Goal: Information Seeking & Learning: Learn about a topic

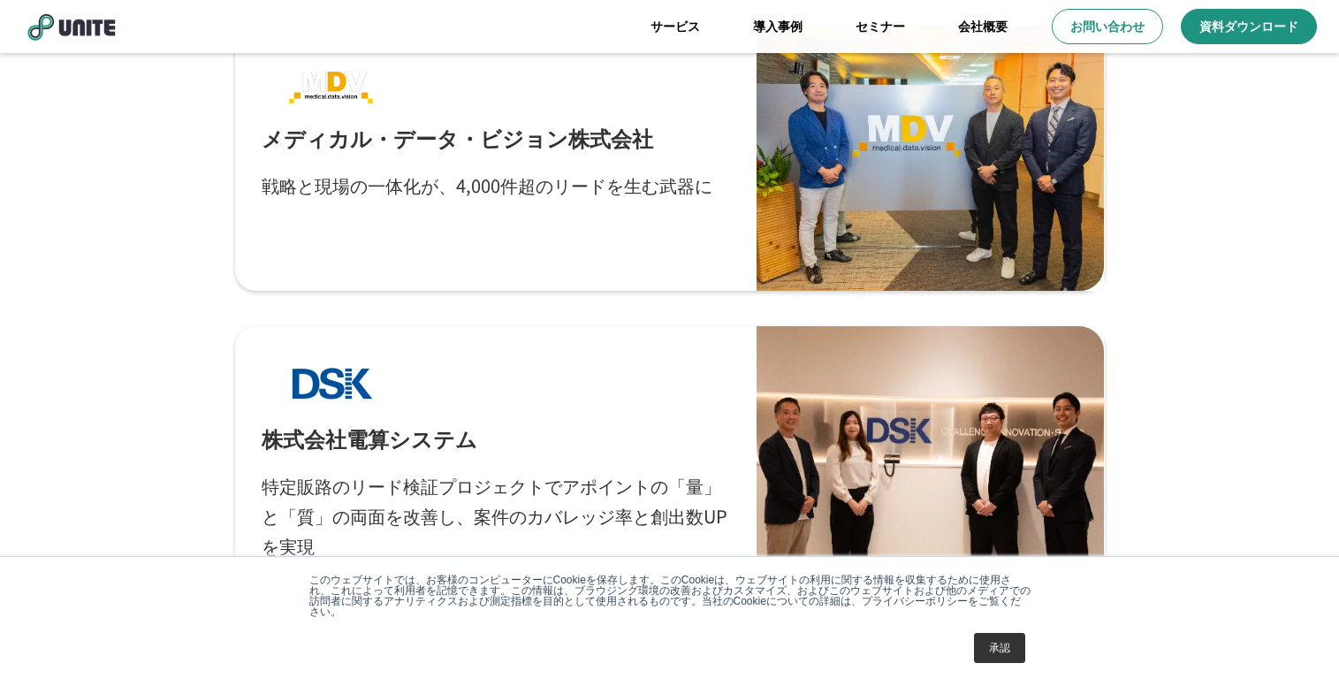
scroll to position [563, 0]
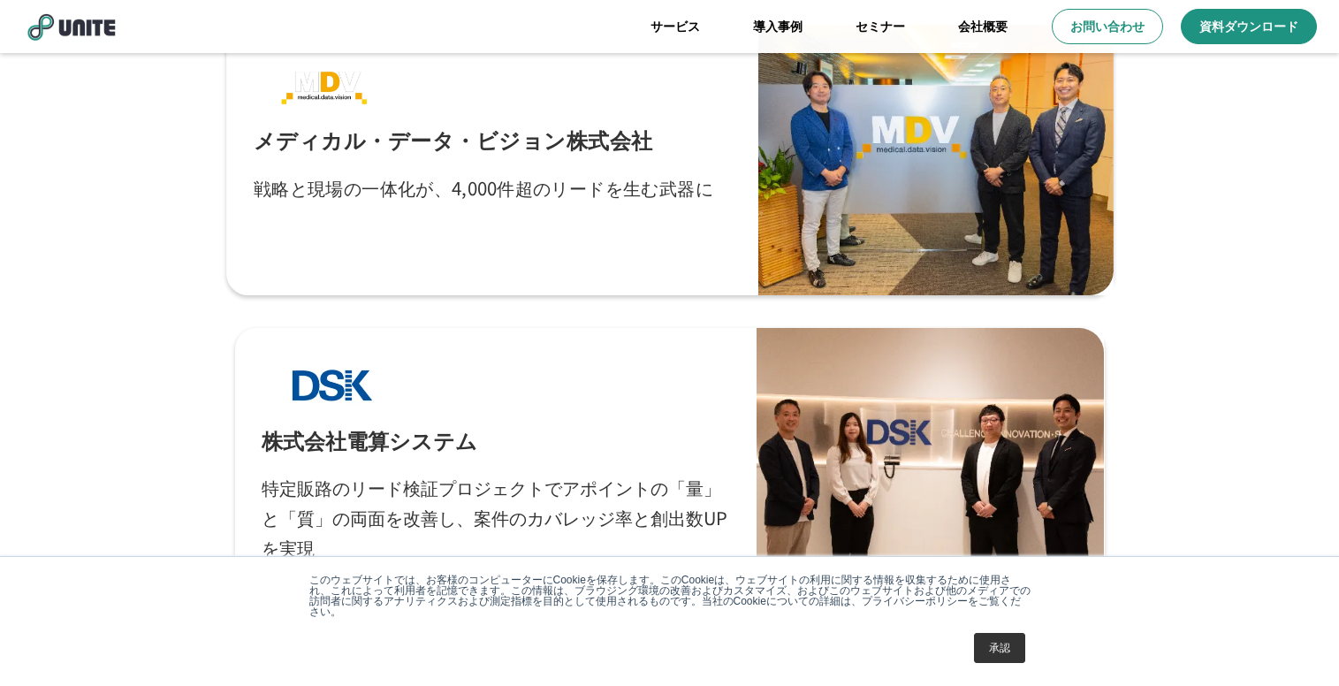
click at [466, 162] on div "メディカル・データ・ビジョン株式会社 戦略と現場の一体化が、4,000件超のリードを生む武器に" at bounding box center [492, 160] width 478 height 217
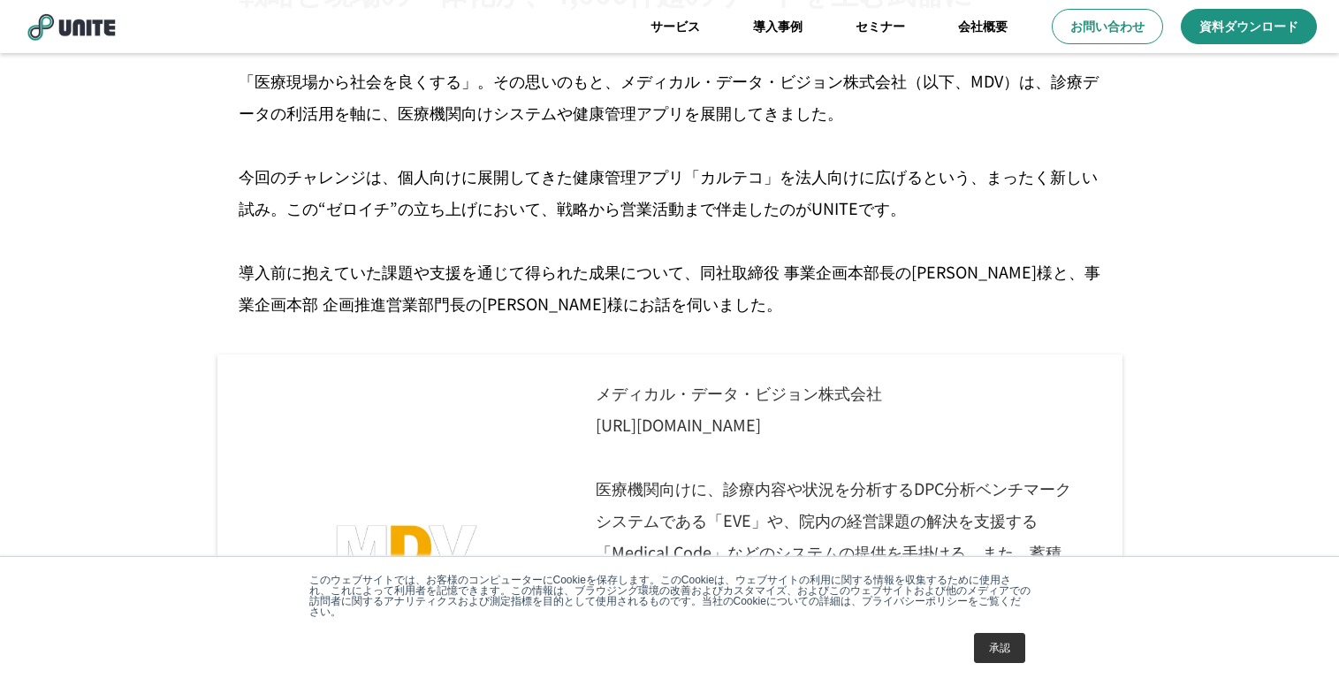
scroll to position [742, 0]
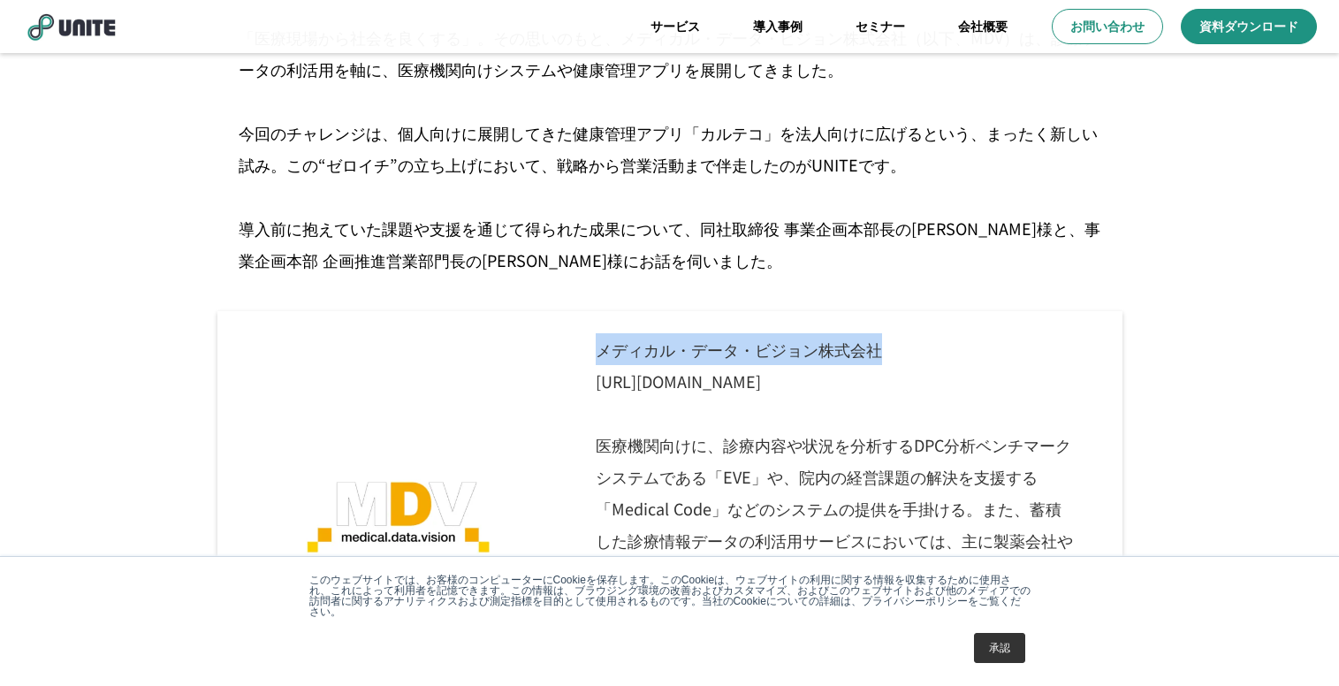
drag, startPoint x: 603, startPoint y: 352, endPoint x: 878, endPoint y: 329, distance: 276.7
click at [878, 329] on p "メディカル・データ・ビジョン株式会社 [URL][DOMAIN_NAME] 医療機関向けに、診療内容や状況を分析するDPC分析ベンチマークシステムである「EV…" at bounding box center [833, 508] width 518 height 394
copy p "メディカル・データ・ビジョン株式会社"
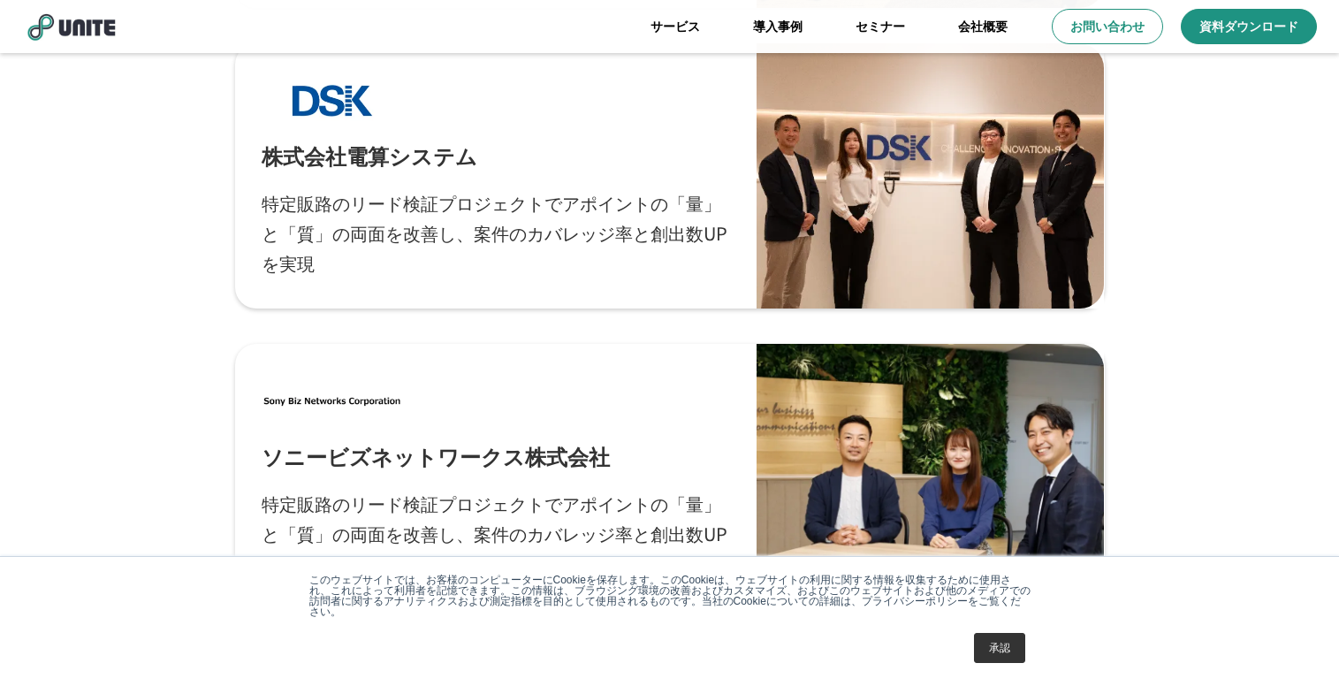
scroll to position [719, 0]
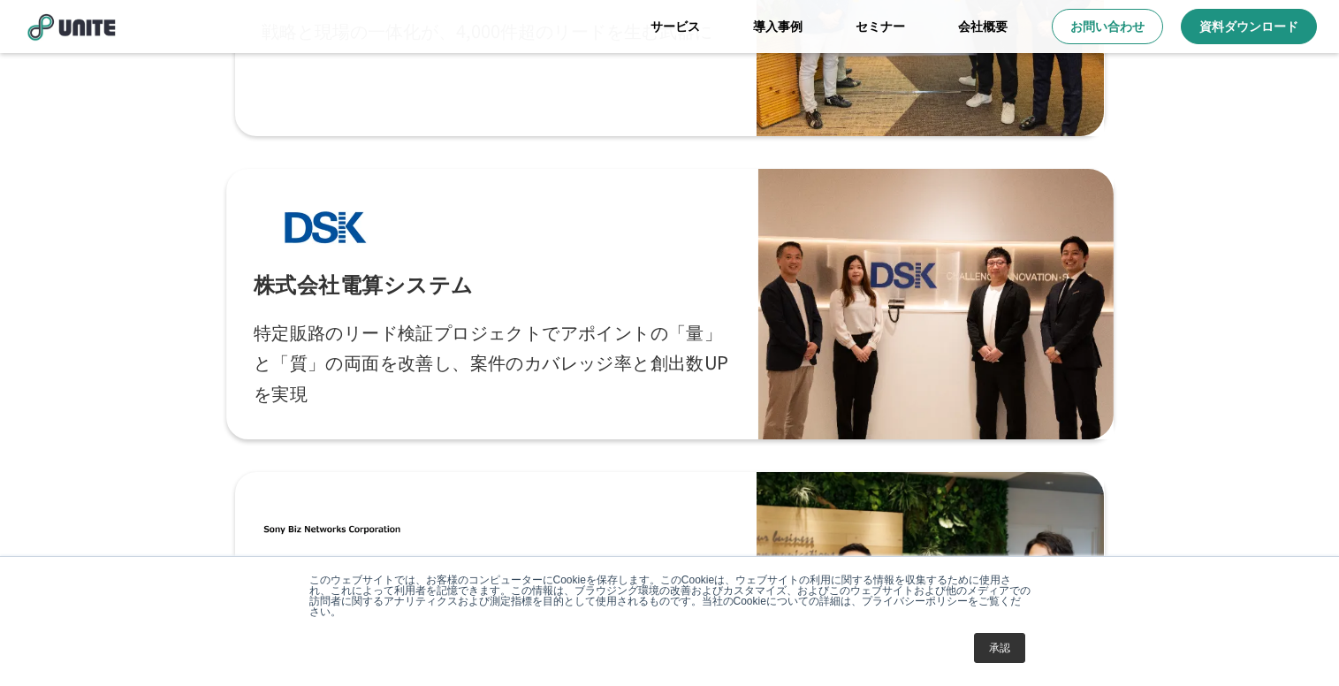
click at [570, 214] on div "株式会社電算システム 特定販路のリード検証プロジェクトでアポイントの「量」と「質」の両面を改善し、案件のカバレッジ率と創出数UPを実現" at bounding box center [492, 304] width 478 height 217
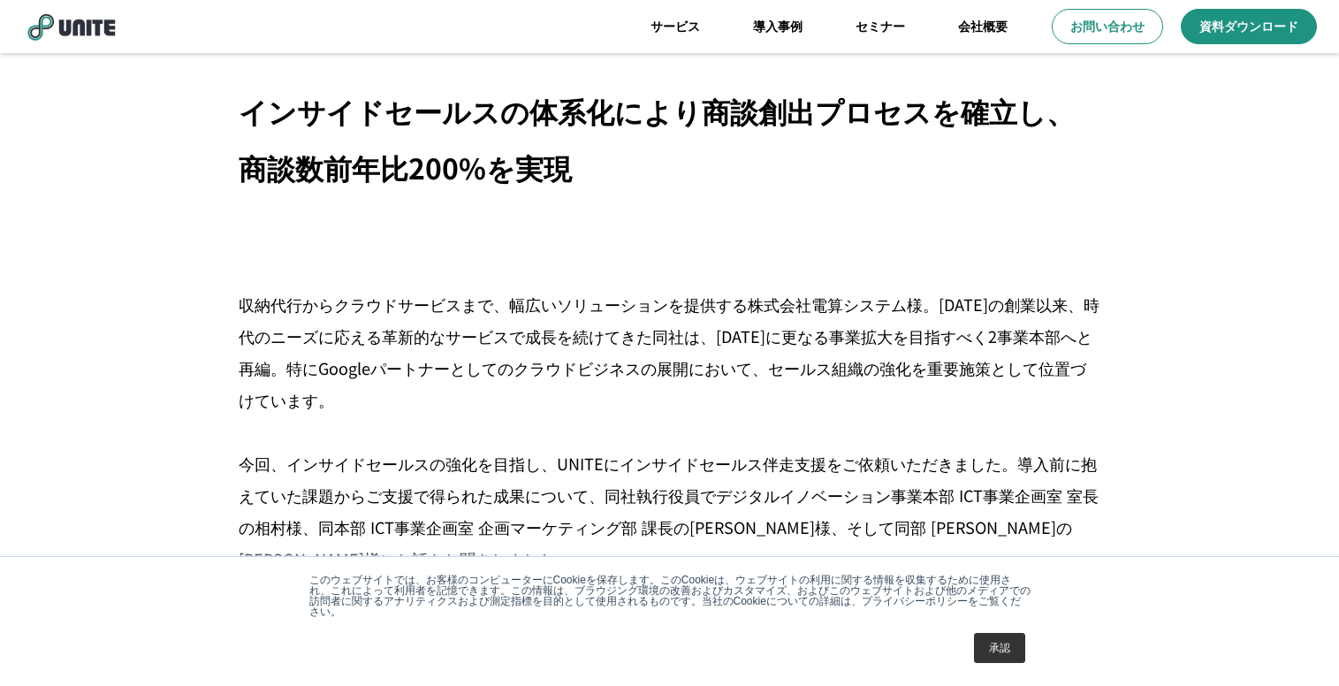
scroll to position [553, 0]
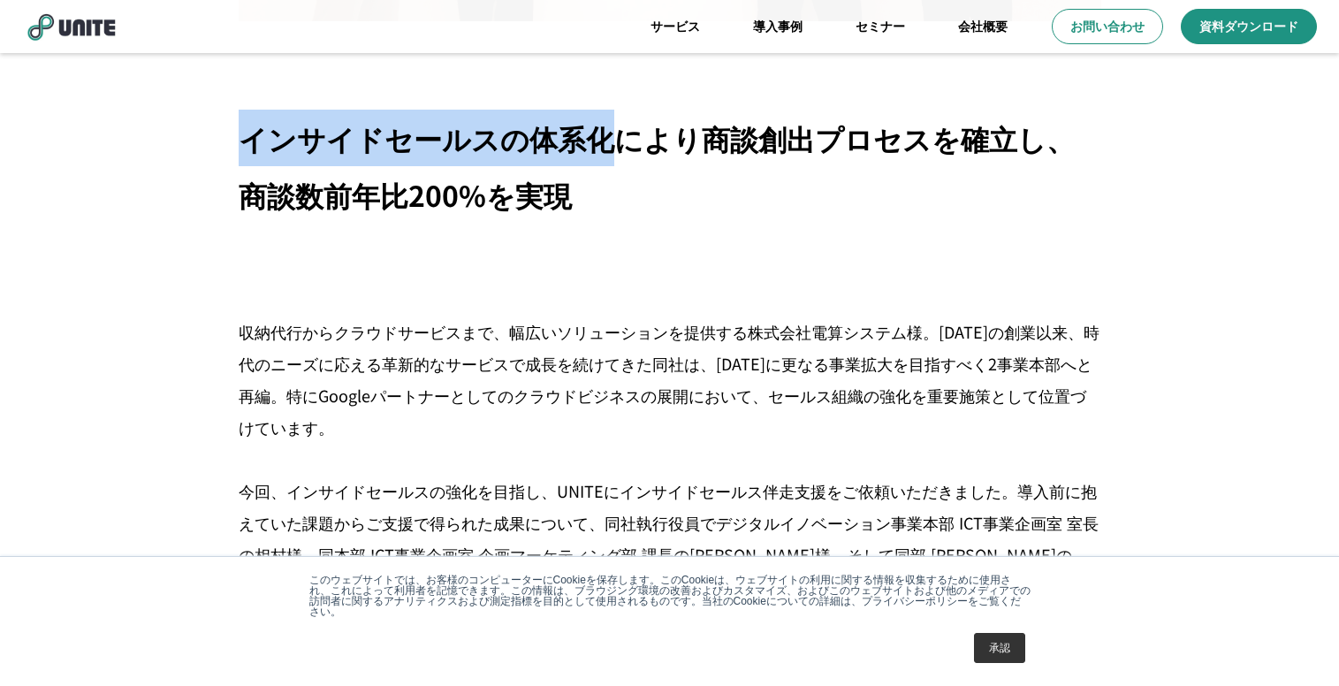
drag, startPoint x: 247, startPoint y: 132, endPoint x: 601, endPoint y: 143, distance: 354.5
click at [601, 143] on p "インサイドセールスの体系化により商談創出プロセスを確立し、商談数前年比200%を実現" at bounding box center [670, 166] width 862 height 113
copy p "インサイドセールスの体系化"
click at [553, 186] on p "インサイドセールスの体系化により商談創出プロセスを確立し、商談数前年比200%を実現" at bounding box center [670, 166] width 862 height 113
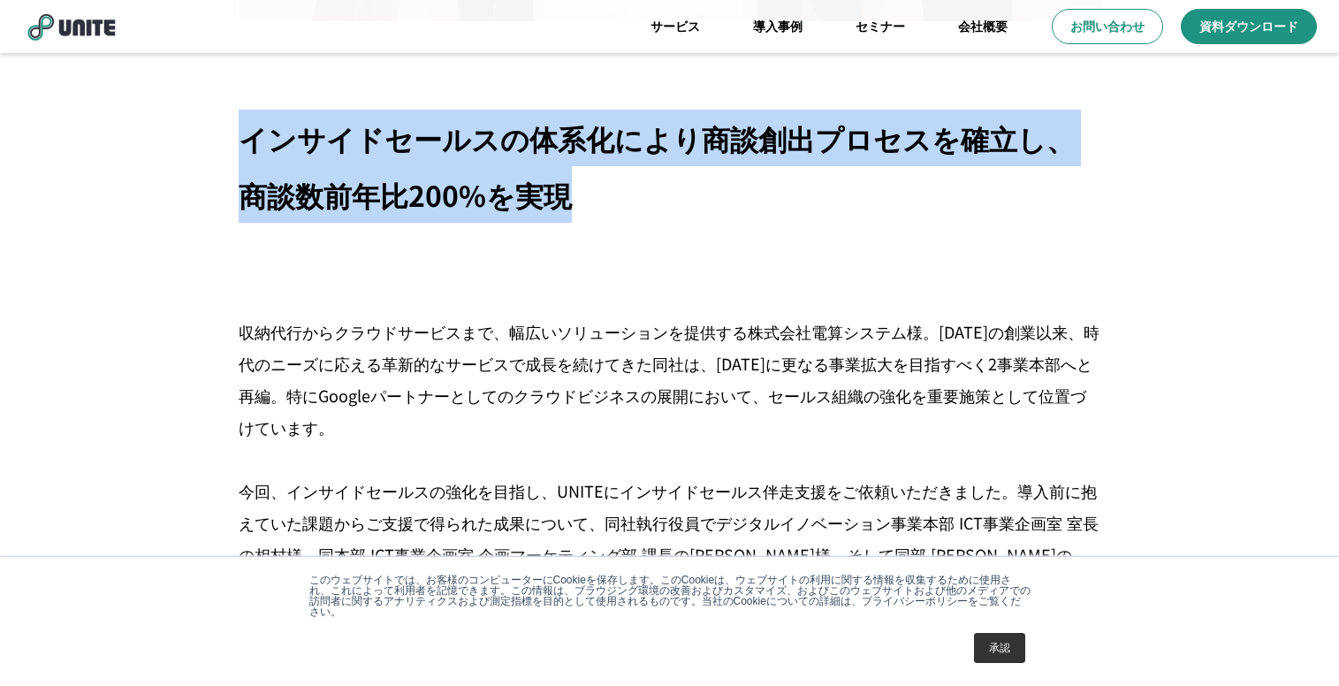
drag, startPoint x: 541, startPoint y: 203, endPoint x: 231, endPoint y: 123, distance: 320.4
click at [231, 123] on div "インサイドセールスの体系化により商談創出プロセスを確立し、商談数前年比200%を実現" at bounding box center [669, 166] width 905 height 113
copy p "インサイドセールスの体系化により商談創出プロセスを確立し、商談数前年比200%を実現"
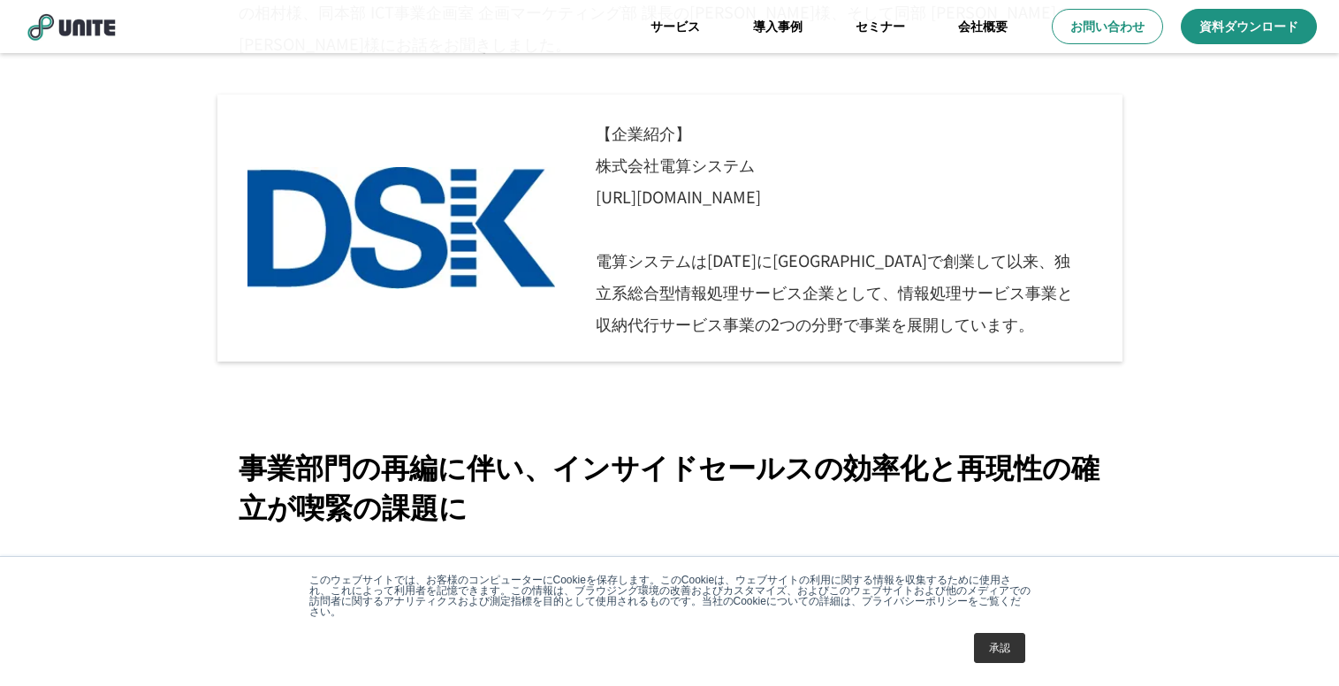
scroll to position [1076, 0]
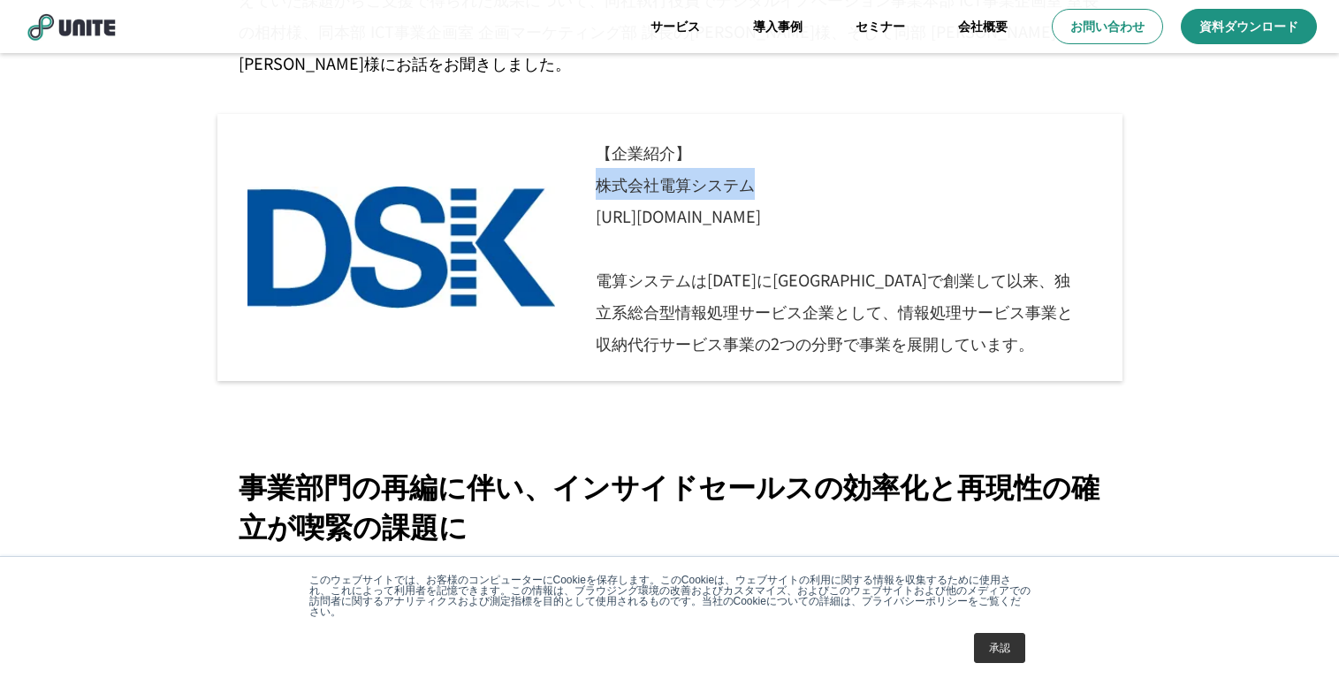
drag, startPoint x: 602, startPoint y: 193, endPoint x: 758, endPoint y: 189, distance: 156.5
click at [758, 189] on p "【企業紹介】 株式会社電算システム [URL][DOMAIN_NAME] 電算システムは[DATE]に[GEOGRAPHIC_DATA]で創業して以来、独立系…" at bounding box center [833, 247] width 518 height 267
copy p "株式会社電算システム"
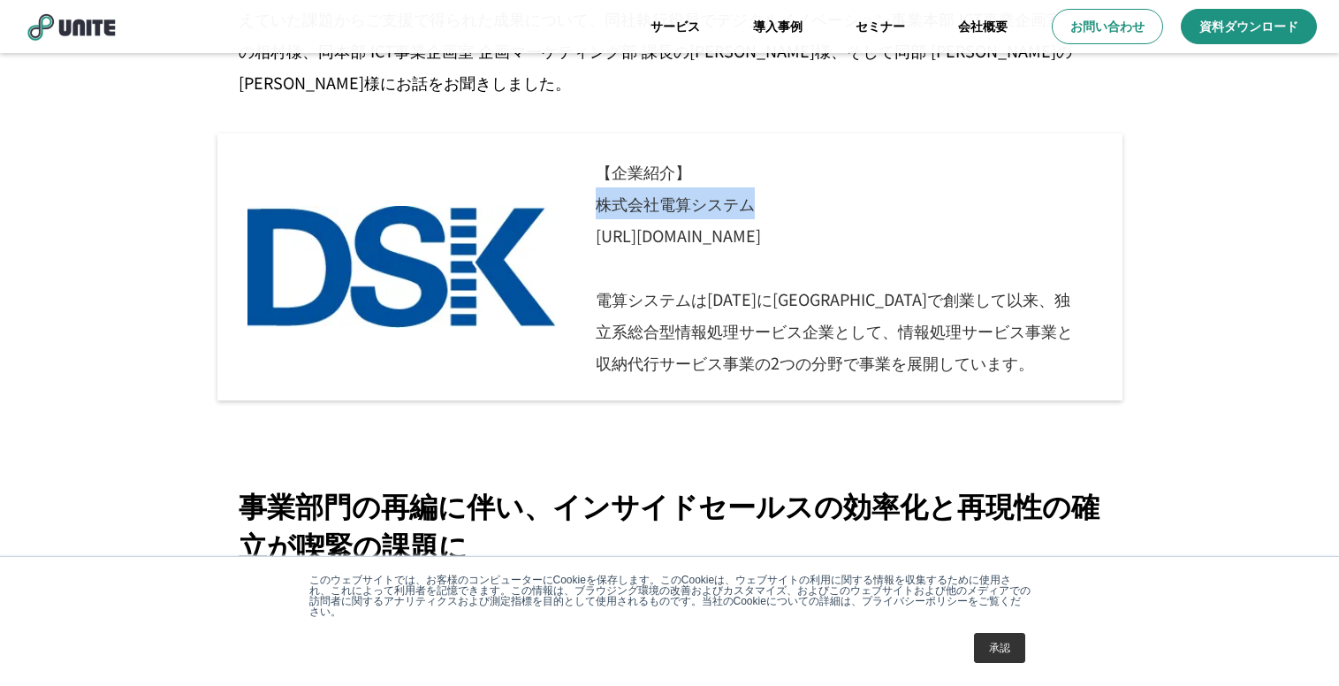
scroll to position [1060, 0]
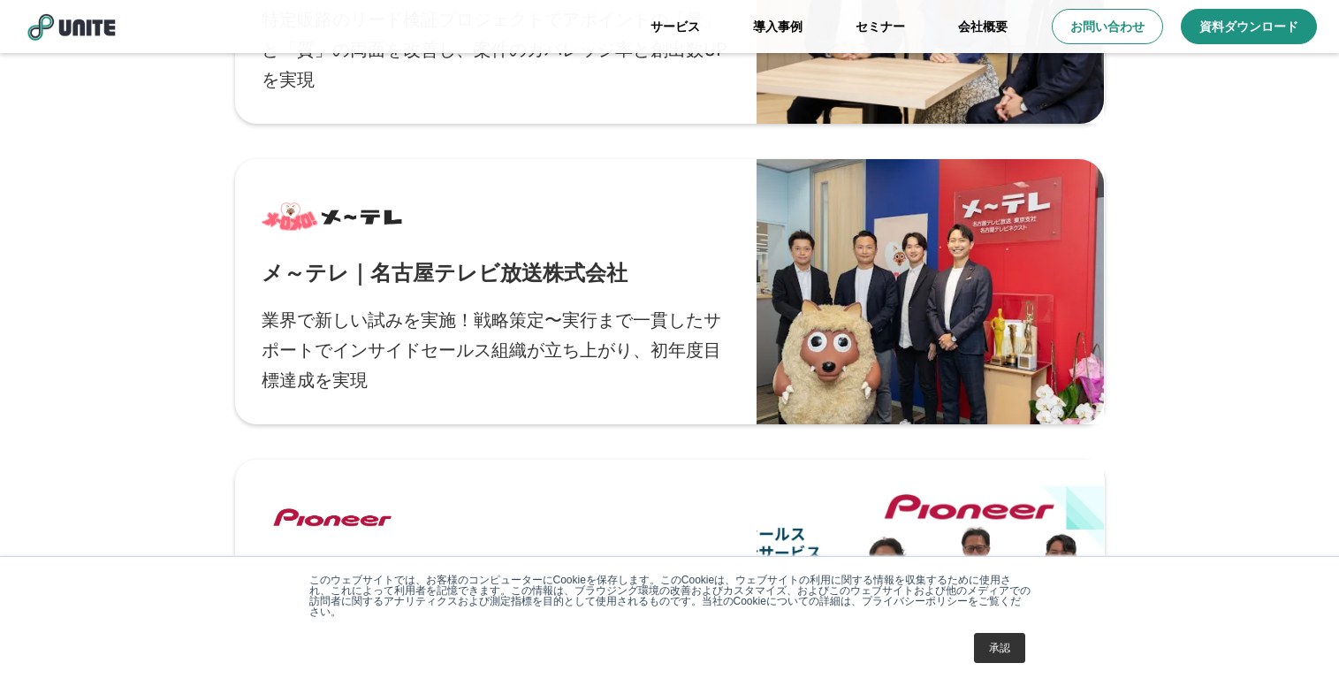
scroll to position [1330, 0]
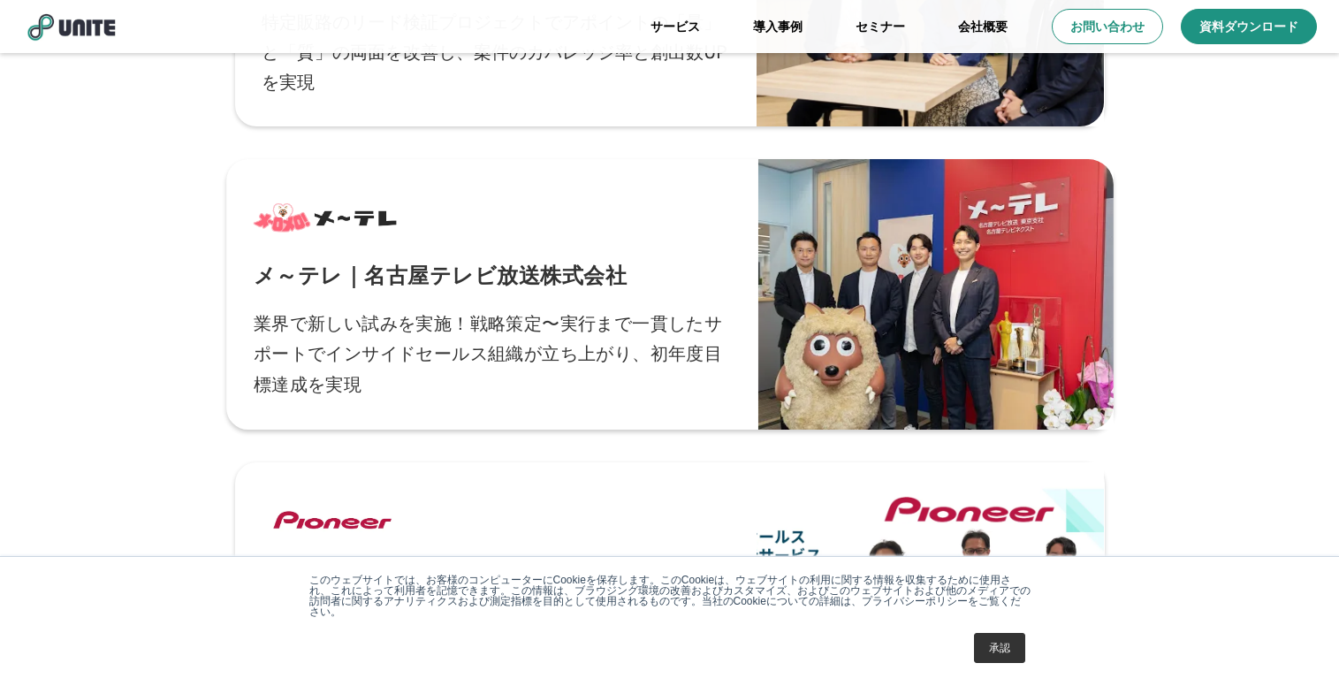
click at [303, 324] on p "業界で新しい試みを実施！戦略策定〜実行まで一貫したサポートでインサイドセールス組織が立ち上がり、初年度目標達成を実現" at bounding box center [492, 353] width 478 height 92
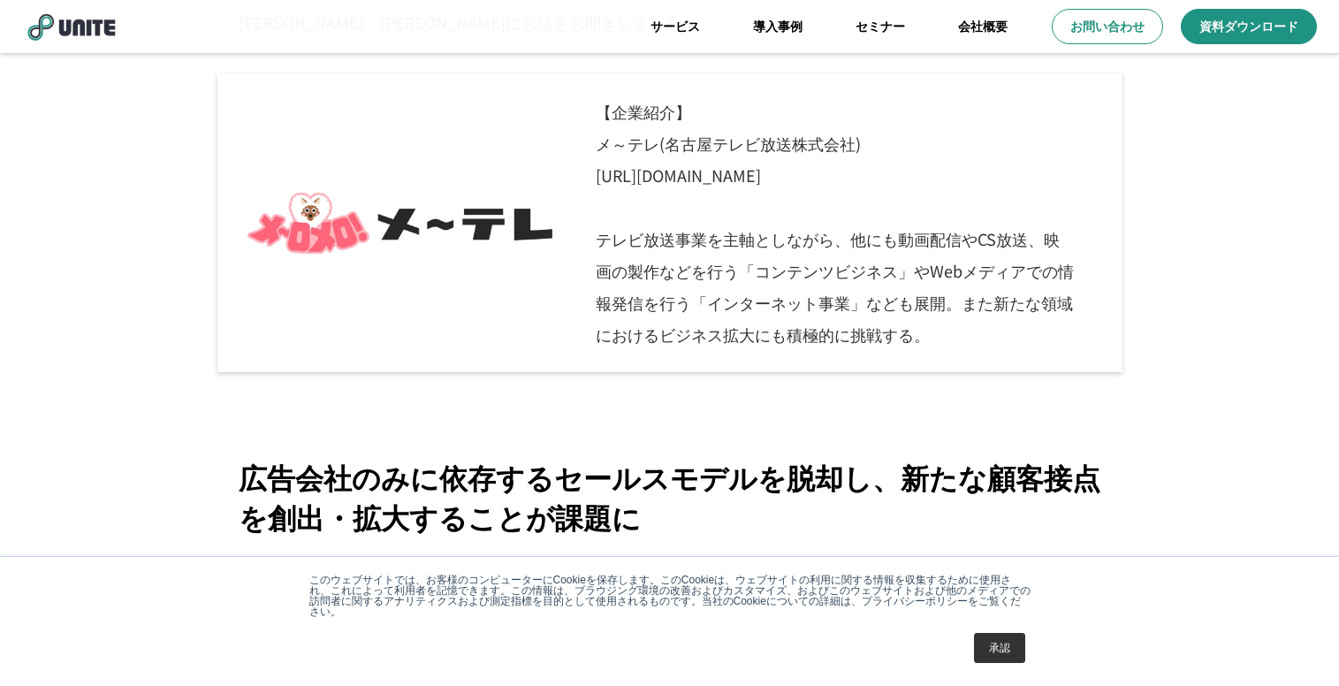
scroll to position [1041, 0]
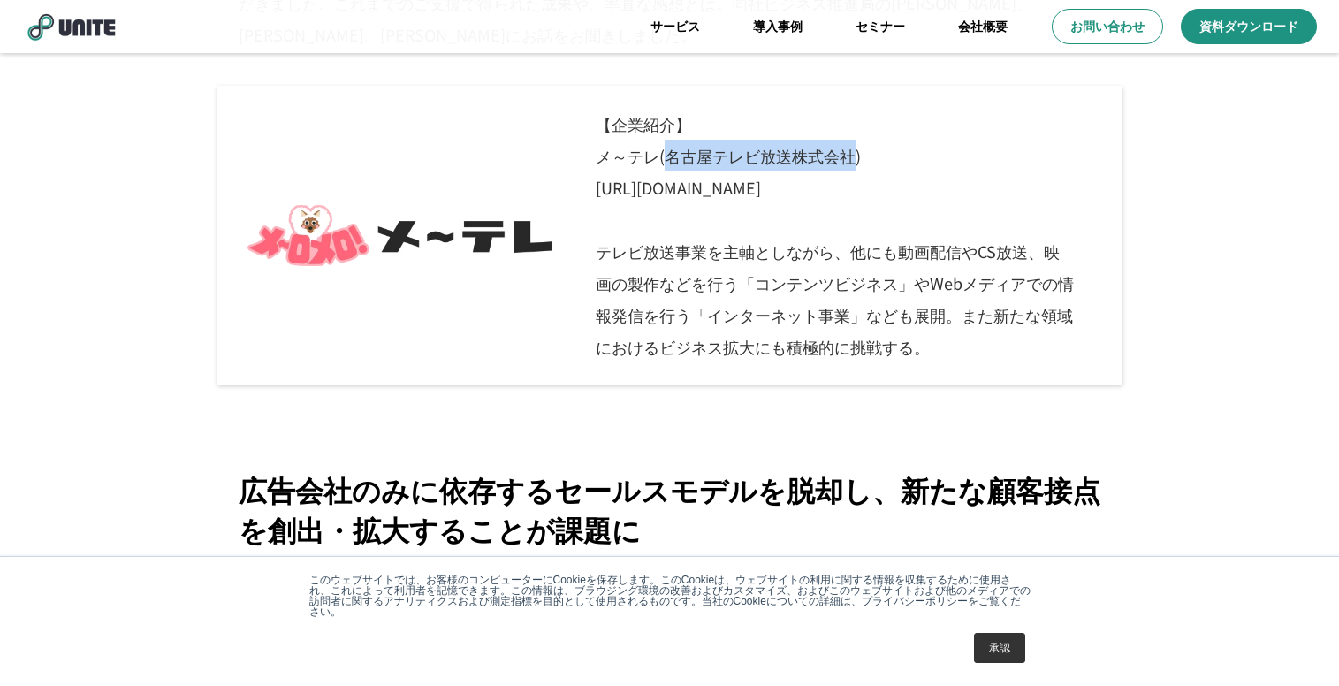
drag, startPoint x: 665, startPoint y: 156, endPoint x: 850, endPoint y: 159, distance: 184.7
click at [850, 159] on p "【企業紹介】 メ～テレ(名古屋テレビ放送株式会社) [URL][DOMAIN_NAME] テレビ放送事業を主軸としながら、他にも動画配信やCS放送、映画の製作…" at bounding box center [833, 235] width 518 height 299
copy p "名古屋テレビ放送株式会社"
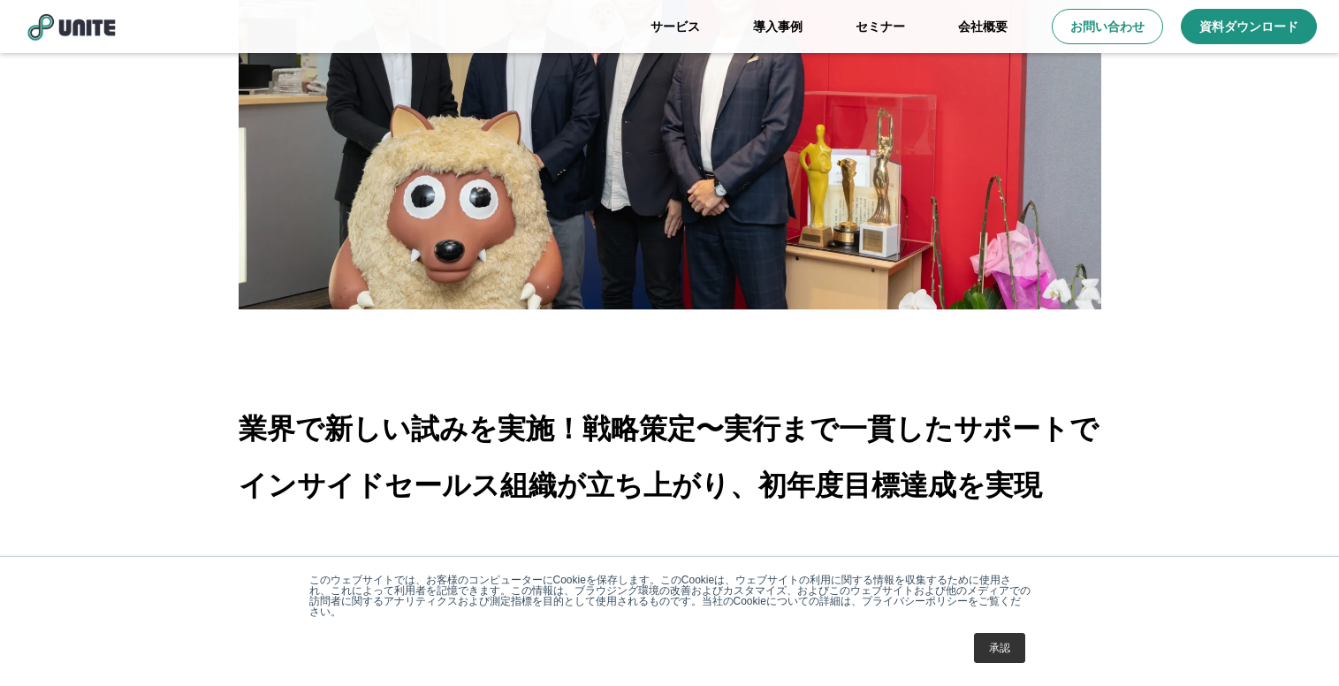
scroll to position [268, 0]
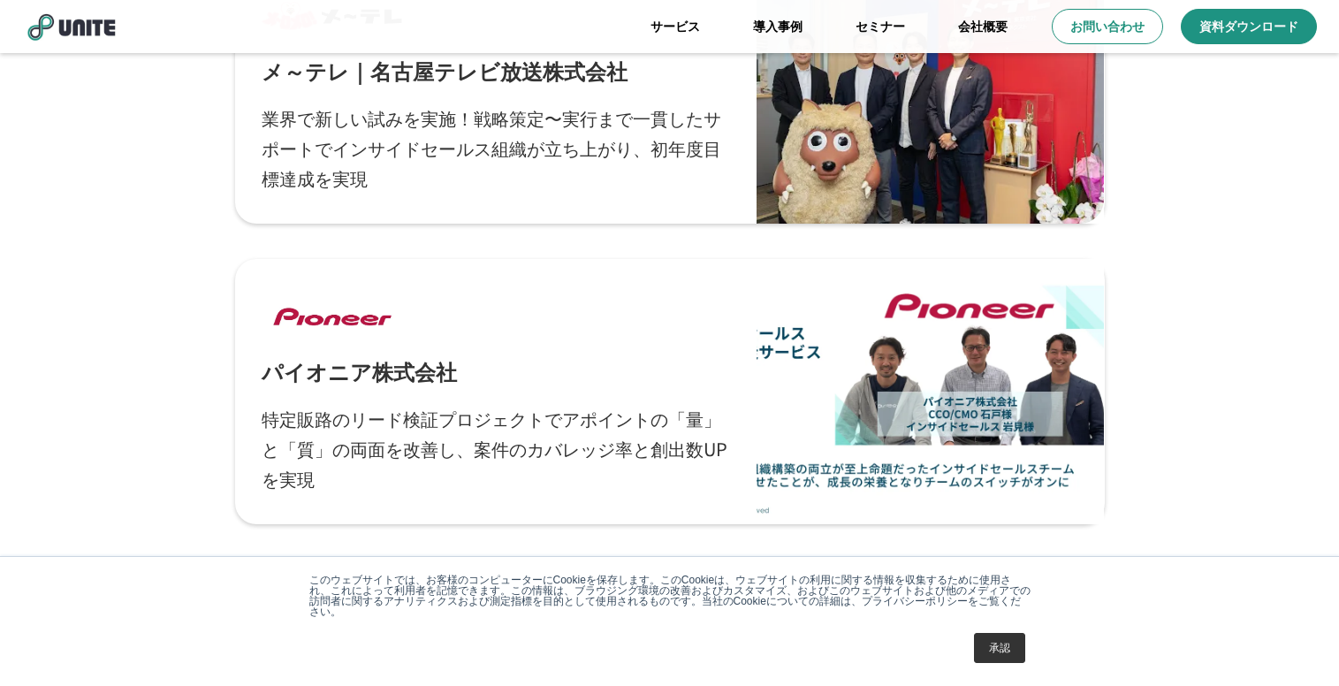
scroll to position [1534, 0]
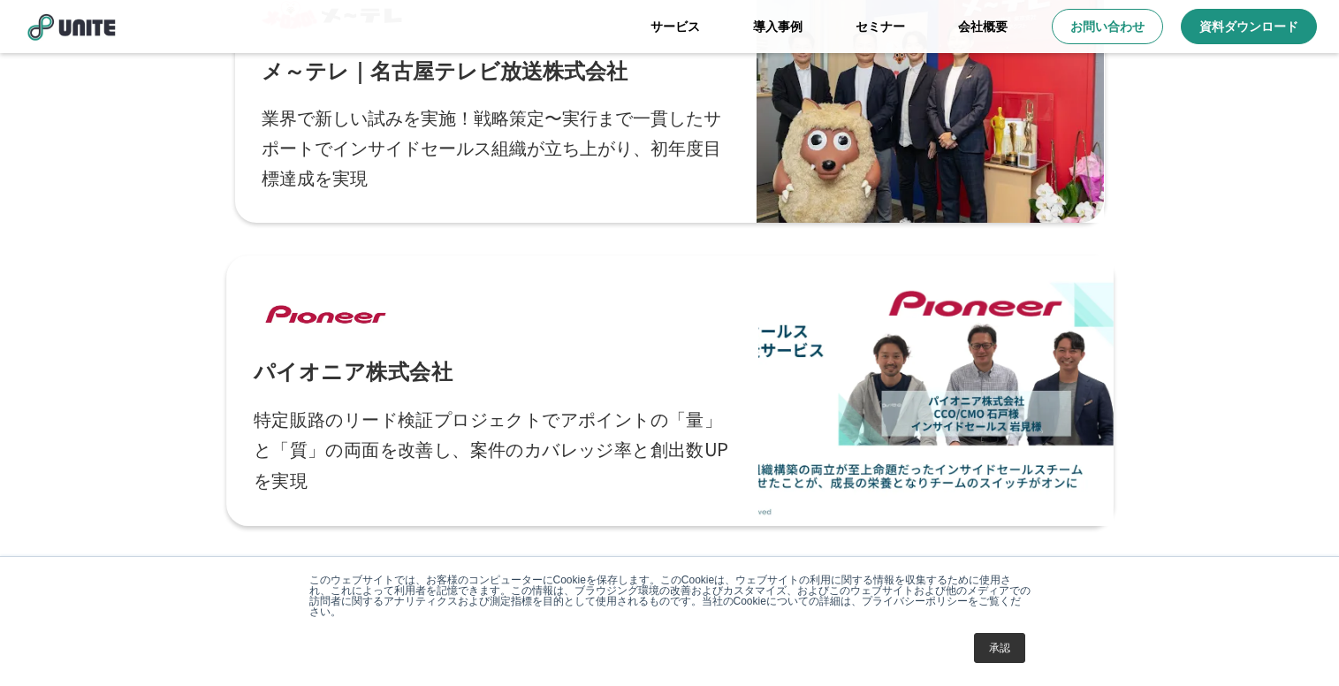
click at [494, 356] on div "パイオニア株式会社 特定販路のリード検証プロジェクトでアポイントの「量」と「質」の両面を改善し、案件のカバレッジ率と創出数UPを実現" at bounding box center [492, 391] width 478 height 217
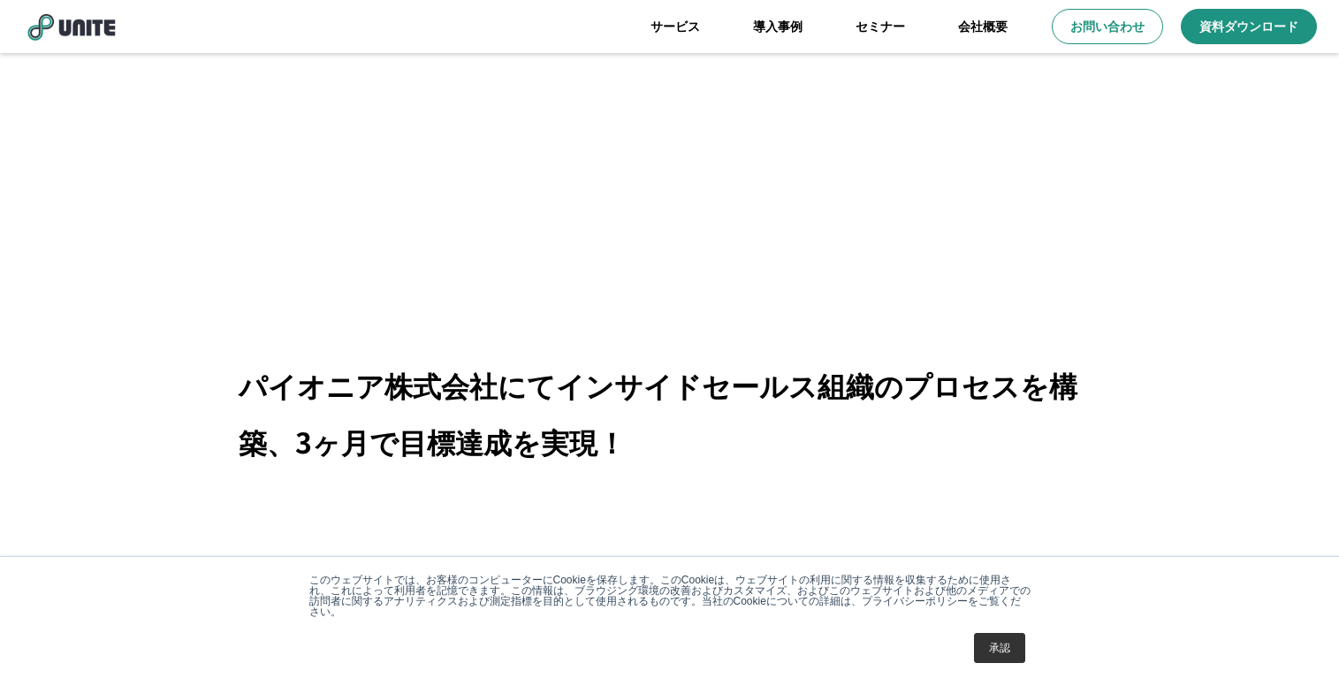
scroll to position [308, 0]
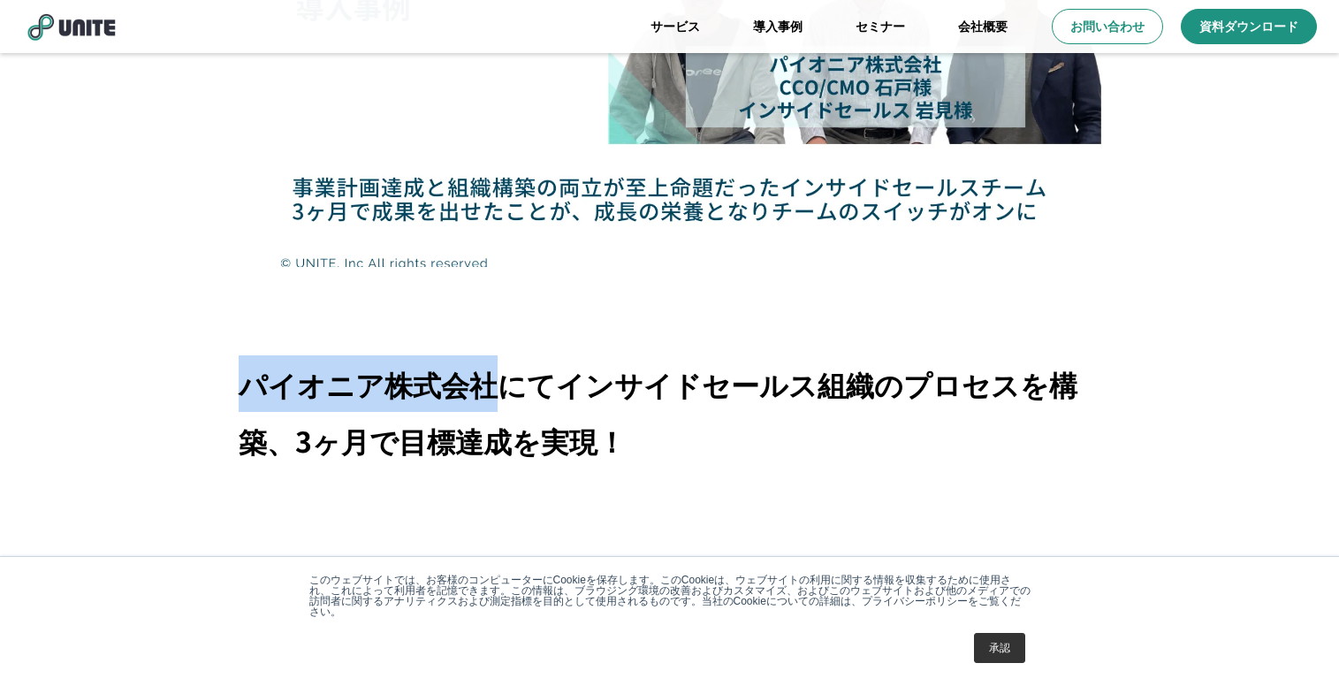
drag, startPoint x: 247, startPoint y: 383, endPoint x: 485, endPoint y: 384, distance: 237.7
click at [485, 384] on p "パイオニア株式会社にてインサイドセールス組織のプロセスを構築、3ヶ月で目標達成を実現！" at bounding box center [670, 411] width 862 height 113
copy p "パイオニア株式会社"
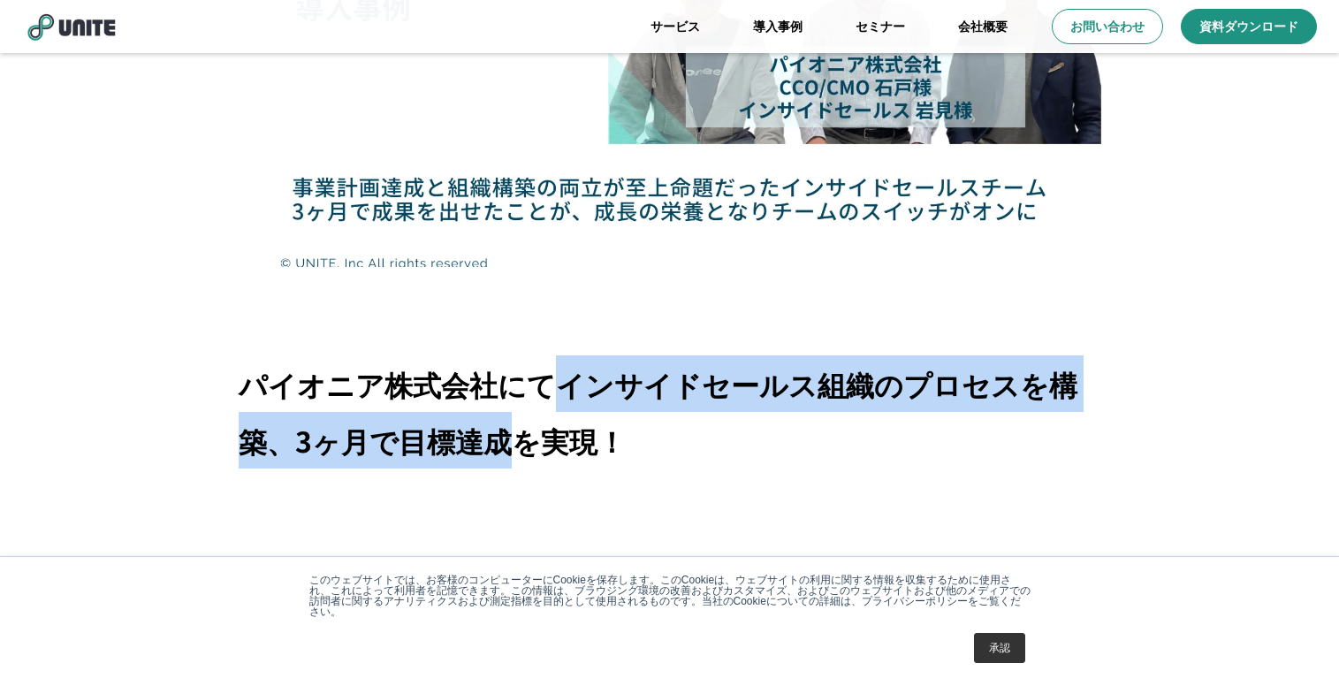
drag, startPoint x: 555, startPoint y: 389, endPoint x: 512, endPoint y: 436, distance: 63.8
click at [512, 436] on p "パイオニア株式会社にてインサイドセールス組織のプロセスを構築、3ヶ月で目標達成を実現！" at bounding box center [670, 411] width 862 height 113
copy p "インサイドセールス組織のプロセスを構築、3ヶ月で目標達成"
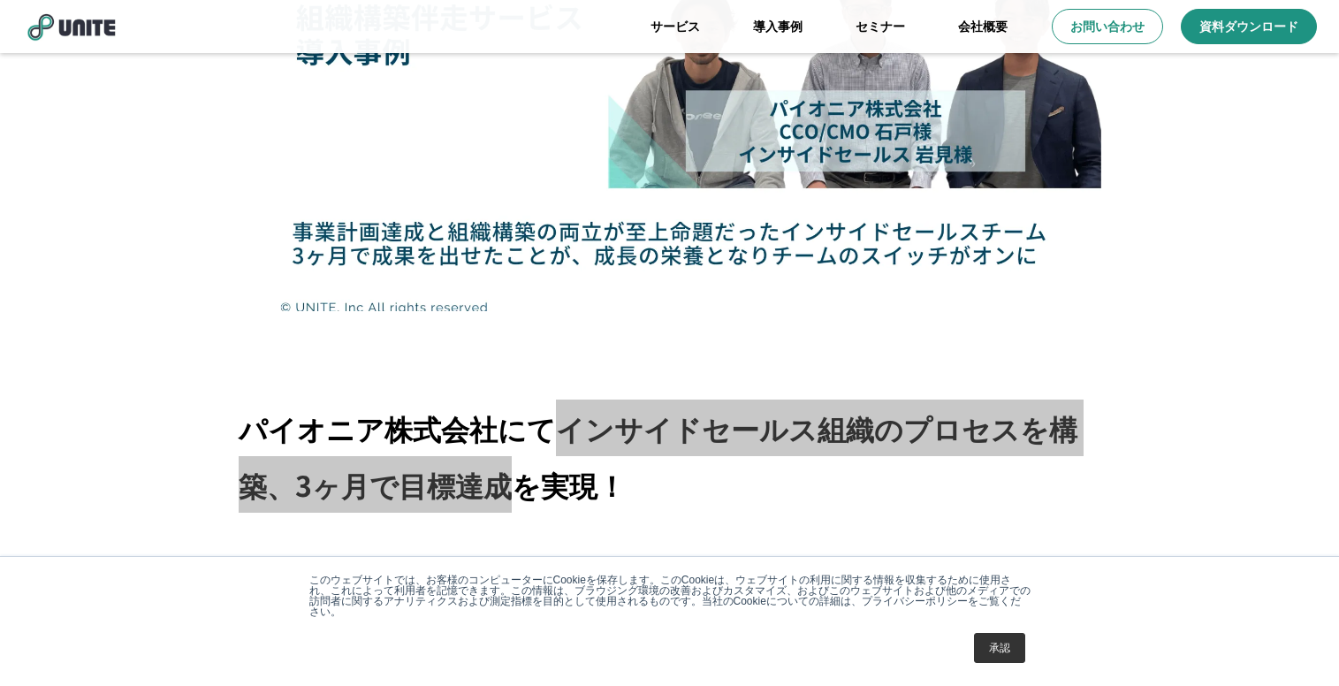
scroll to position [287, 0]
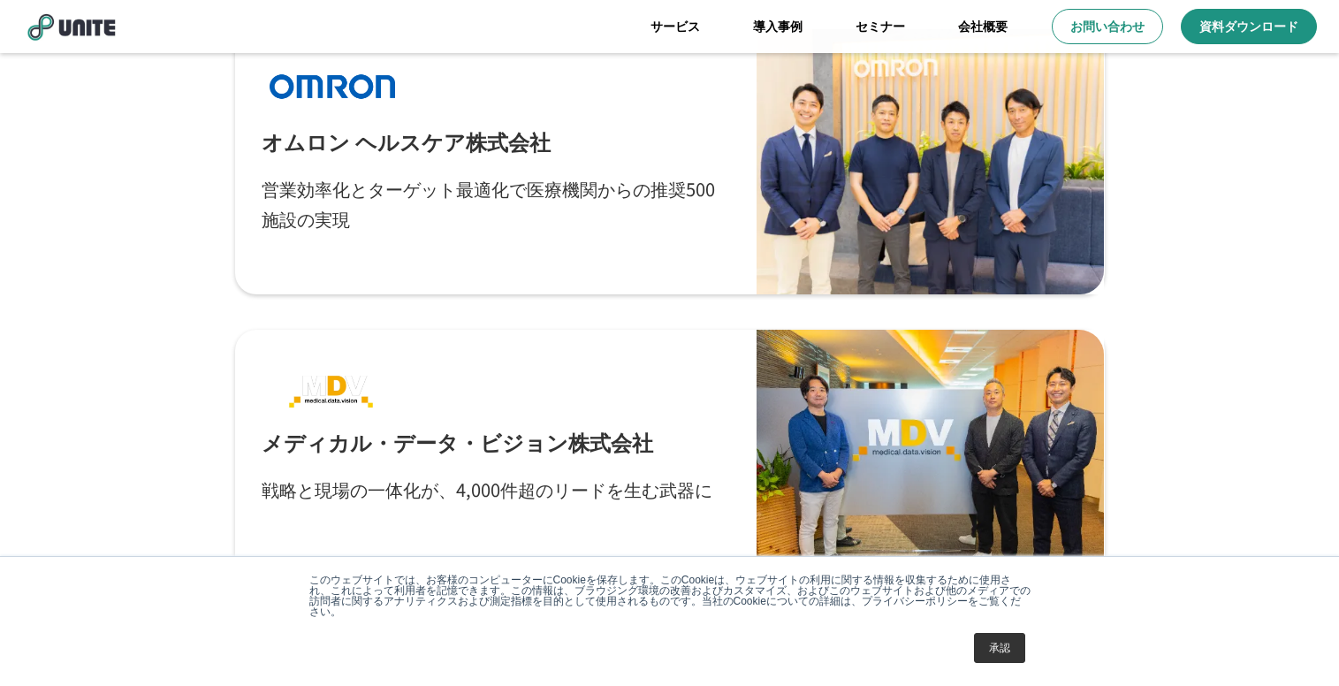
scroll to position [279, 0]
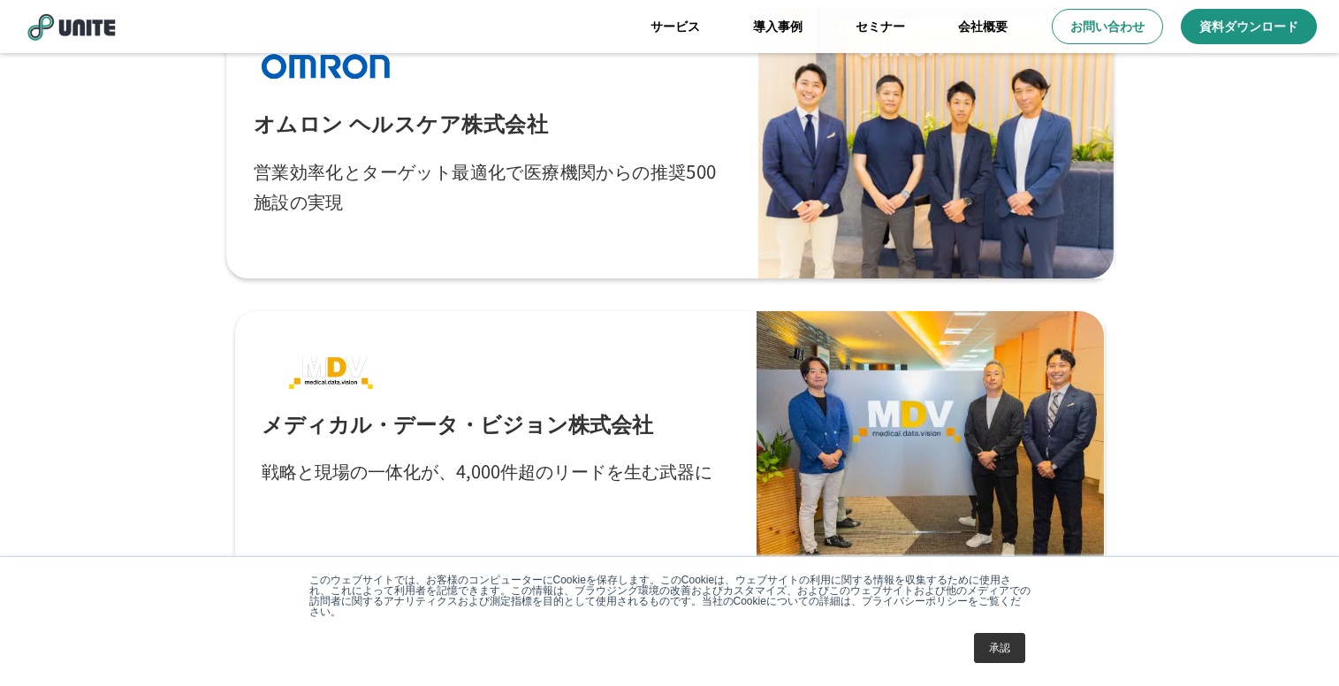
click at [511, 209] on p "営業効率化とターゲット最適化で医療機関からの推奨500施設の実現" at bounding box center [492, 186] width 478 height 61
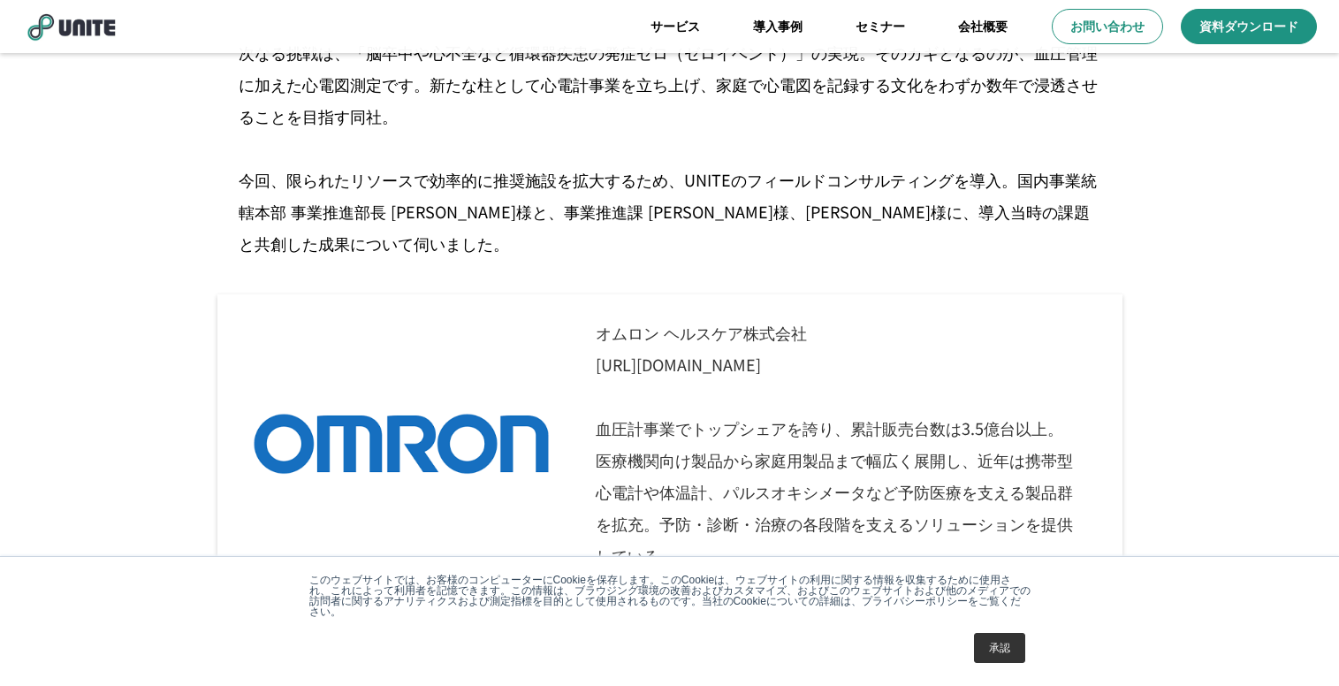
scroll to position [923, 0]
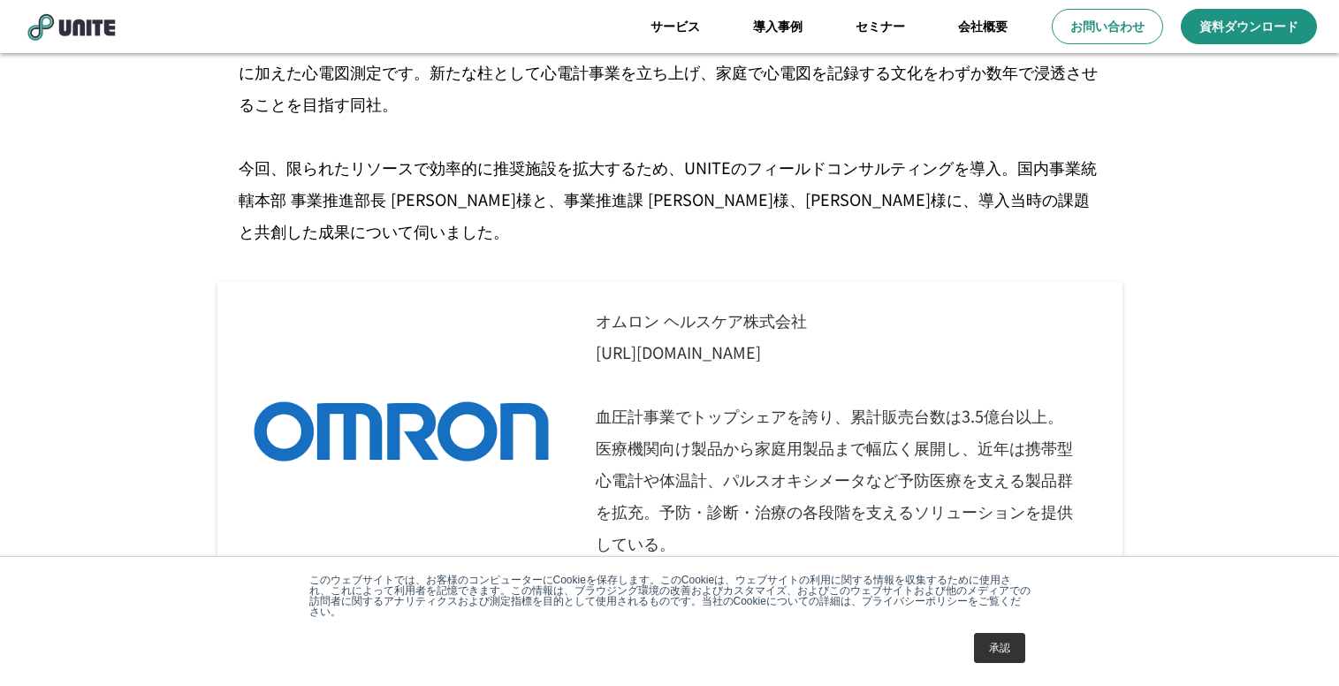
scroll to position [279, 0]
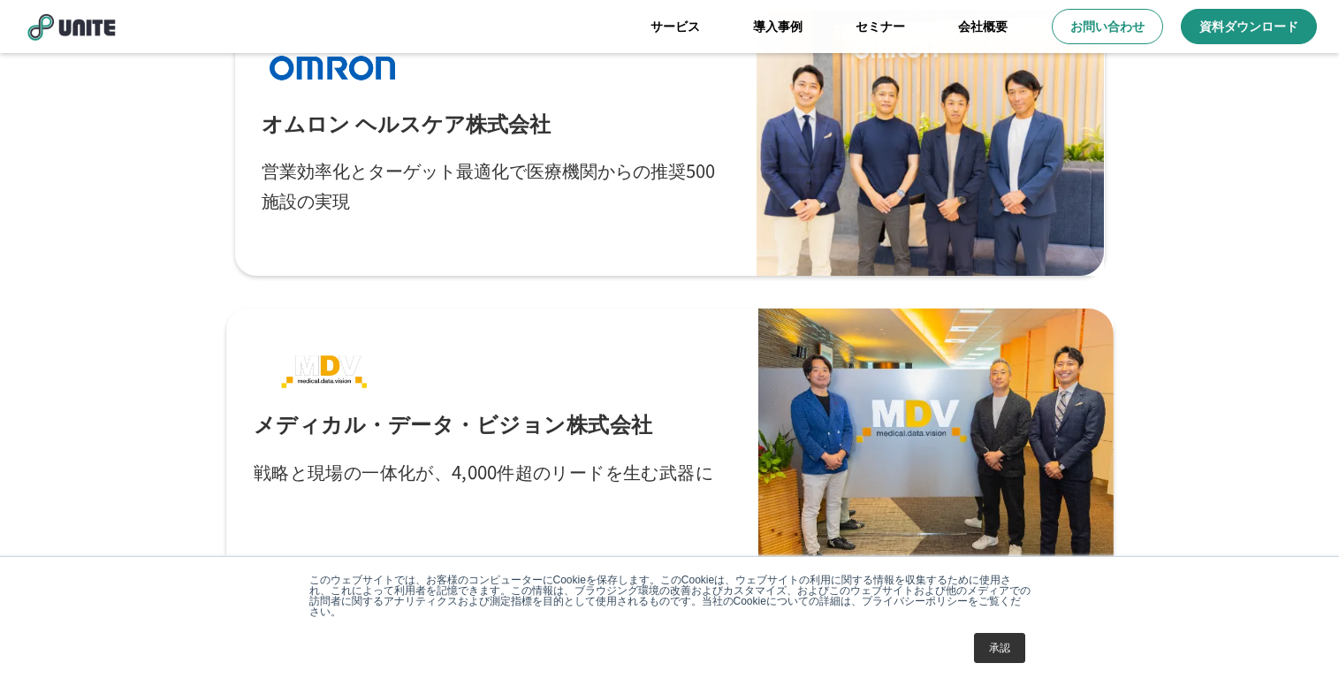
click at [399, 384] on div "メディカル・データ・ビジョン株式会社 戦略と現場の一体化が、4,000件超のリードを生む武器に" at bounding box center [492, 444] width 478 height 217
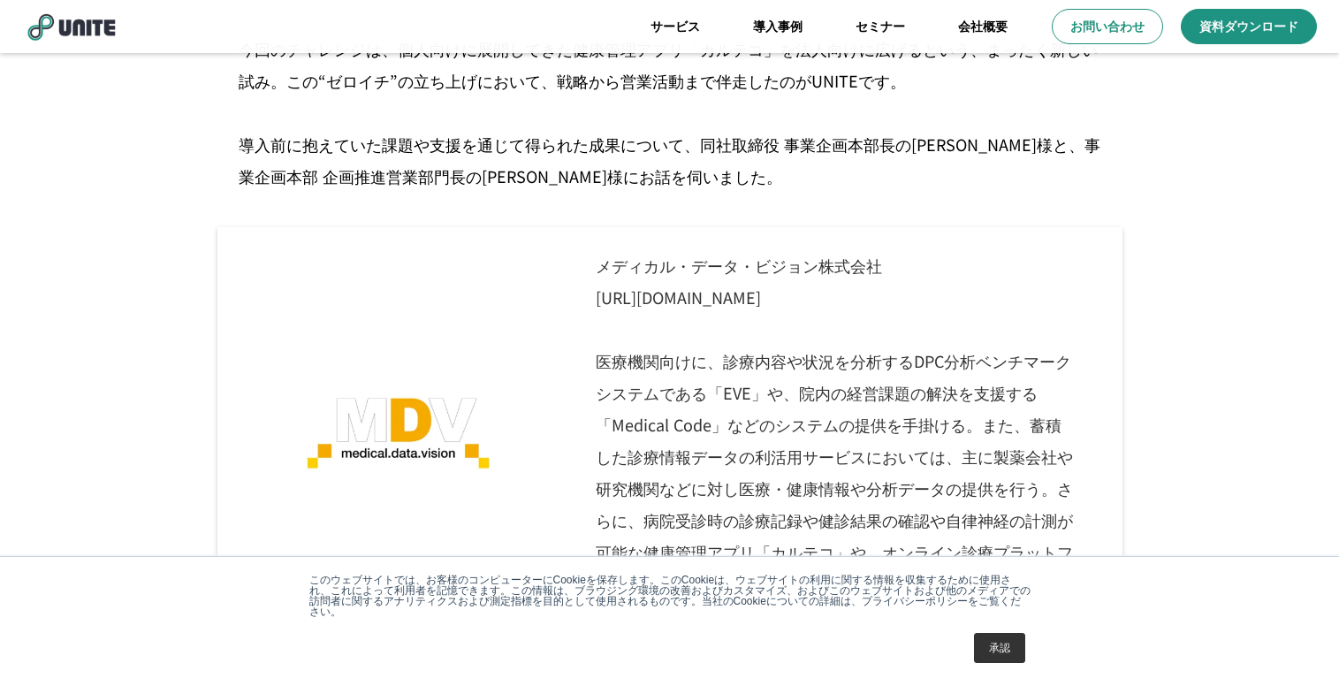
scroll to position [824, 0]
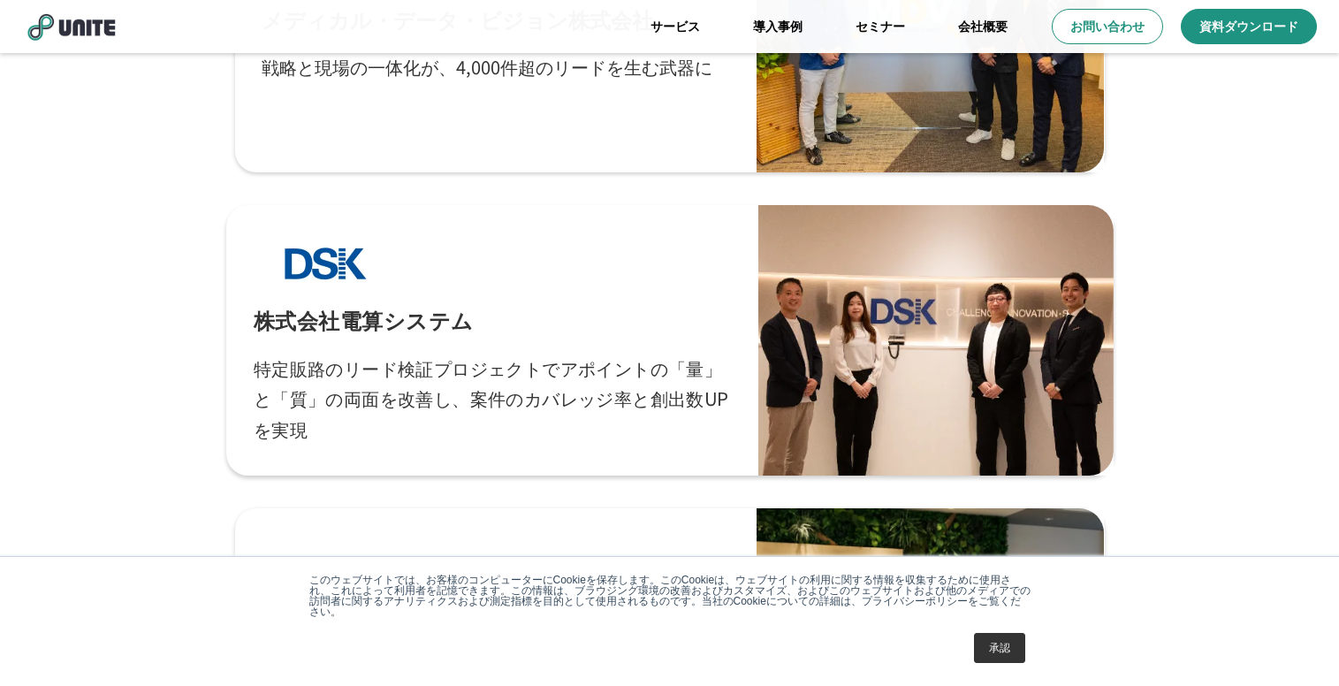
scroll to position [695, 0]
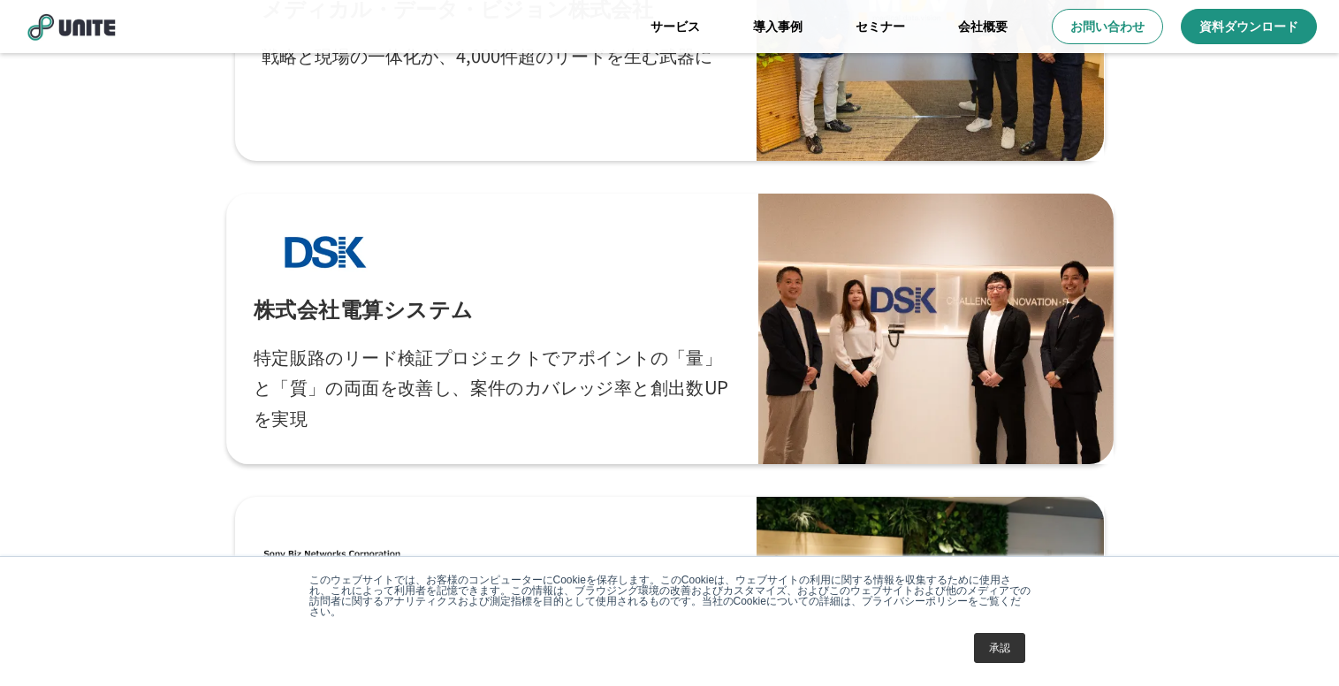
click at [372, 235] on div at bounding box center [325, 252] width 144 height 63
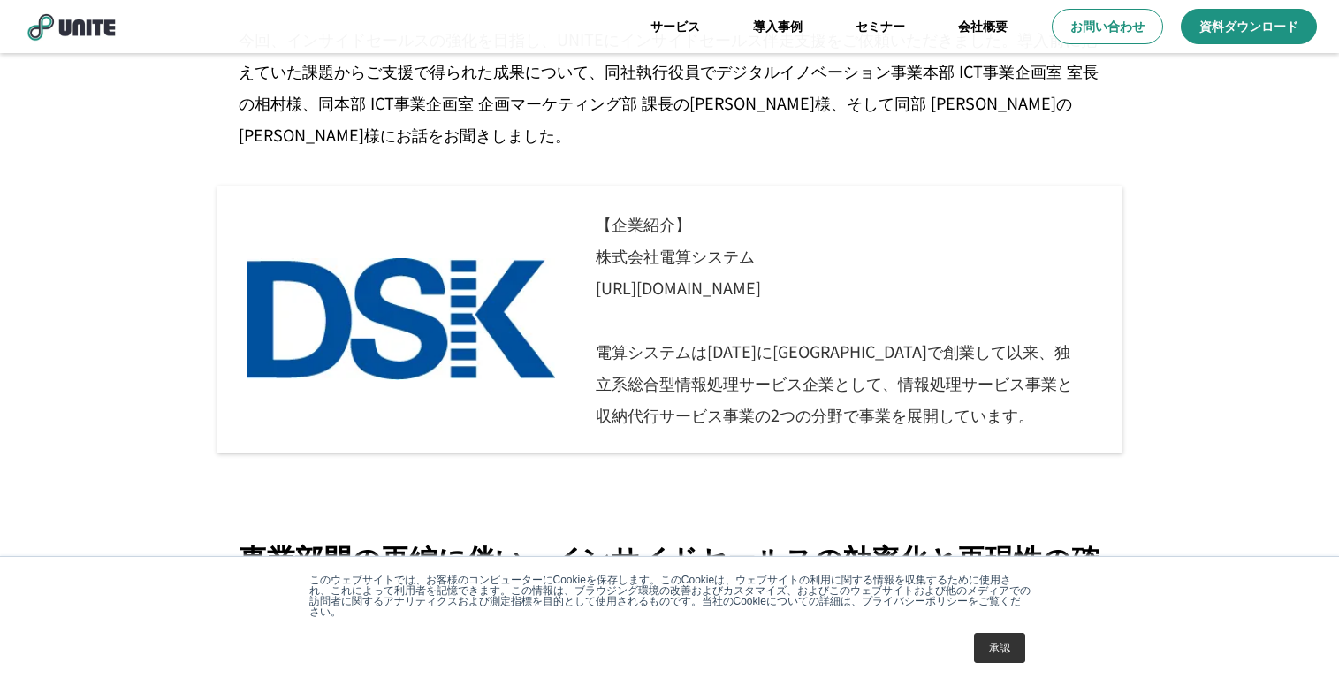
scroll to position [1006, 0]
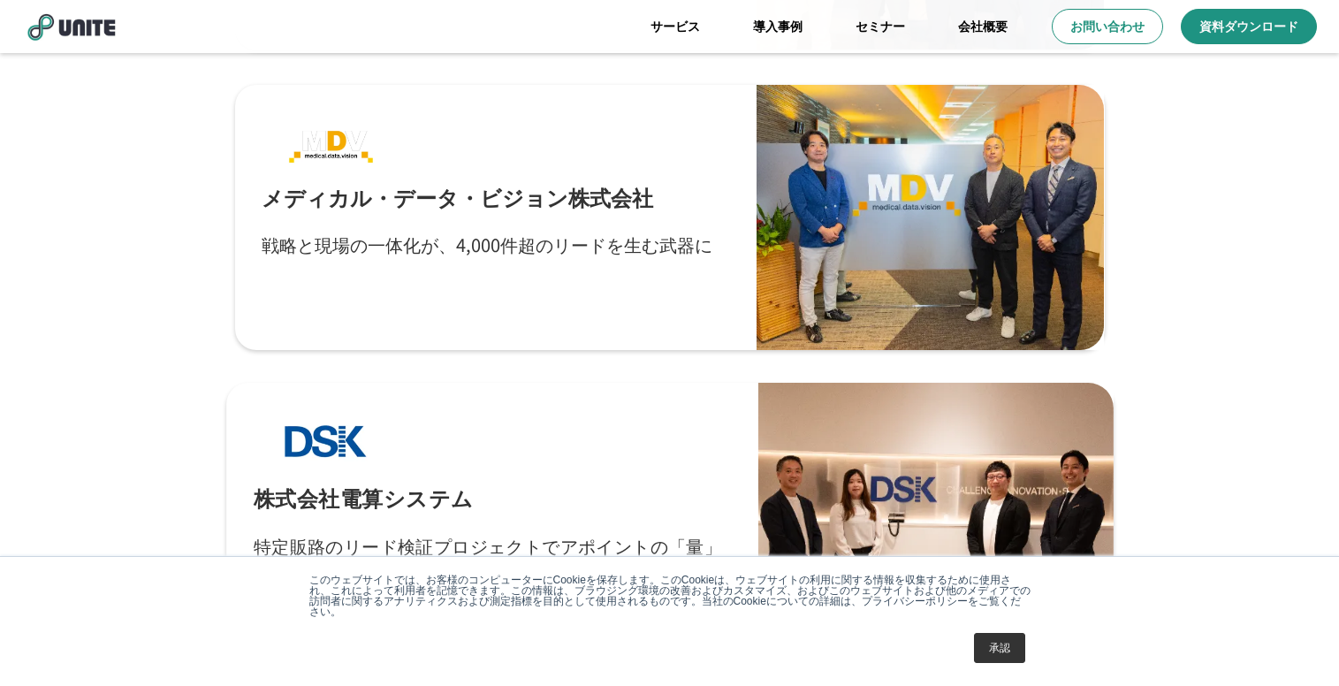
scroll to position [551, 0]
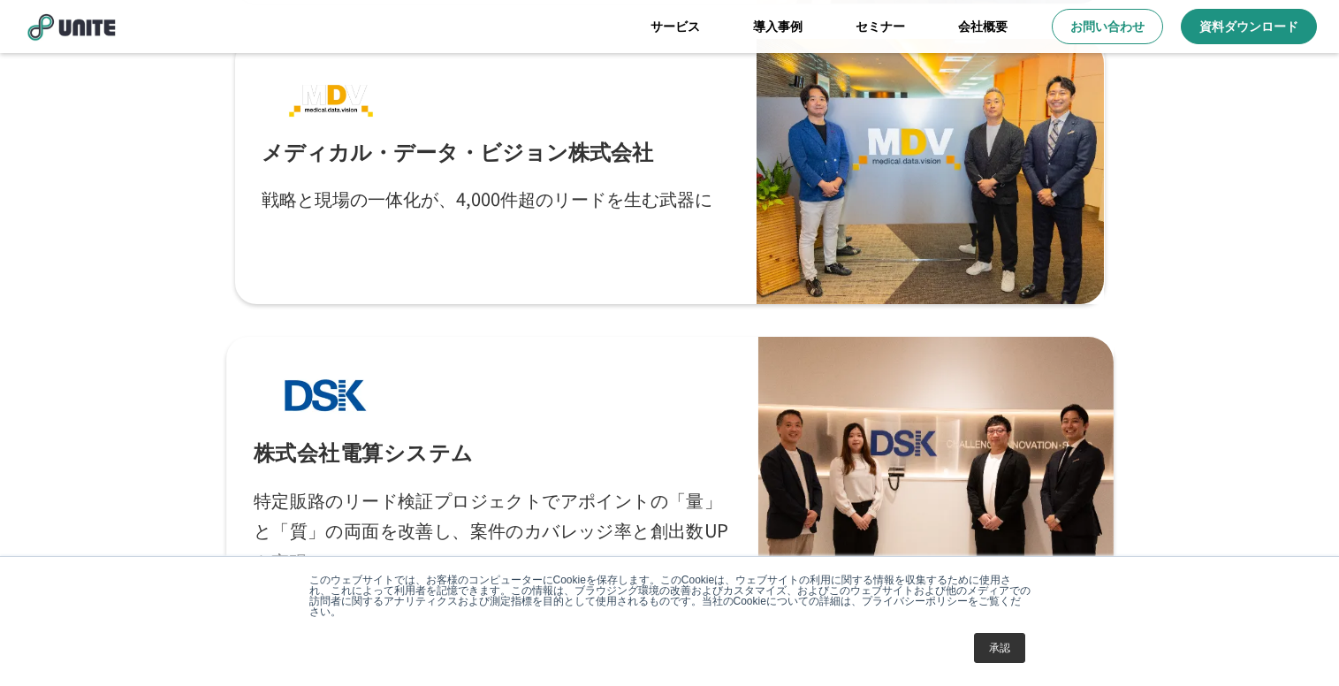
click at [437, 408] on div "株式会社電算システム 特定販路のリード検証プロジェクトでアポイントの「量」と「質」の両面を改善し、案件のカバレッジ率と創出数UPを実現" at bounding box center [492, 472] width 478 height 217
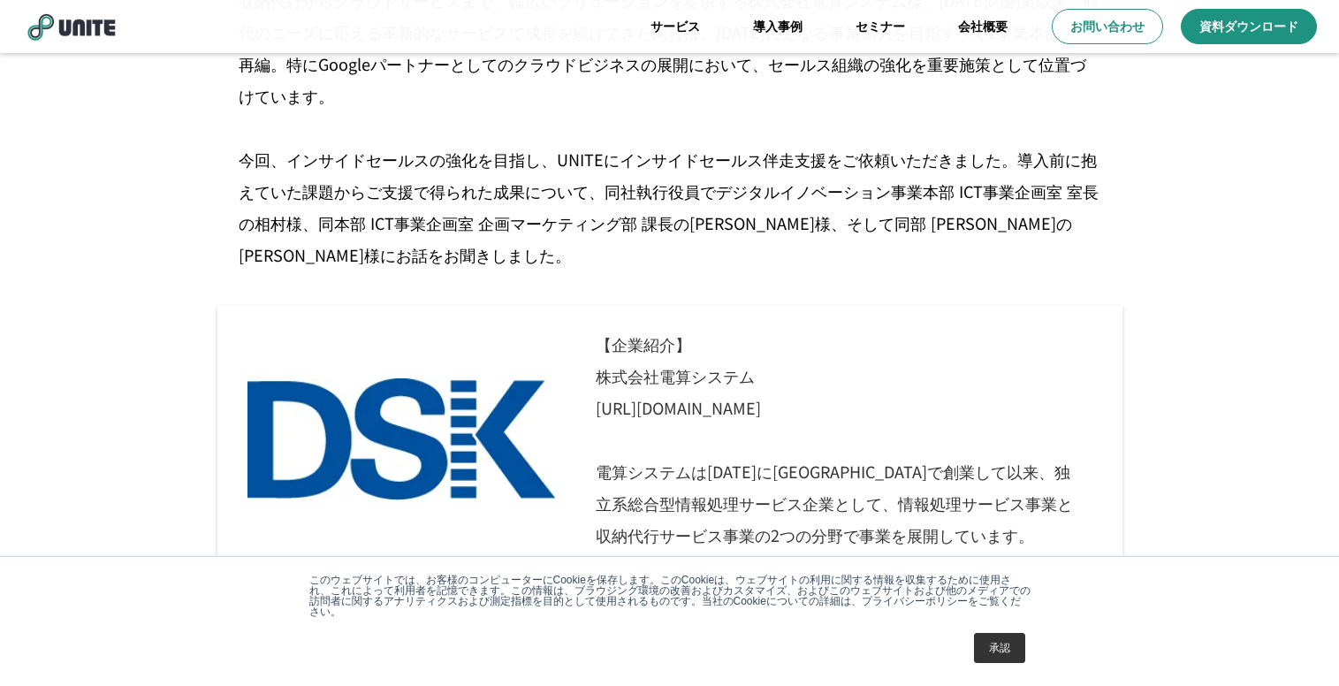
scroll to position [879, 0]
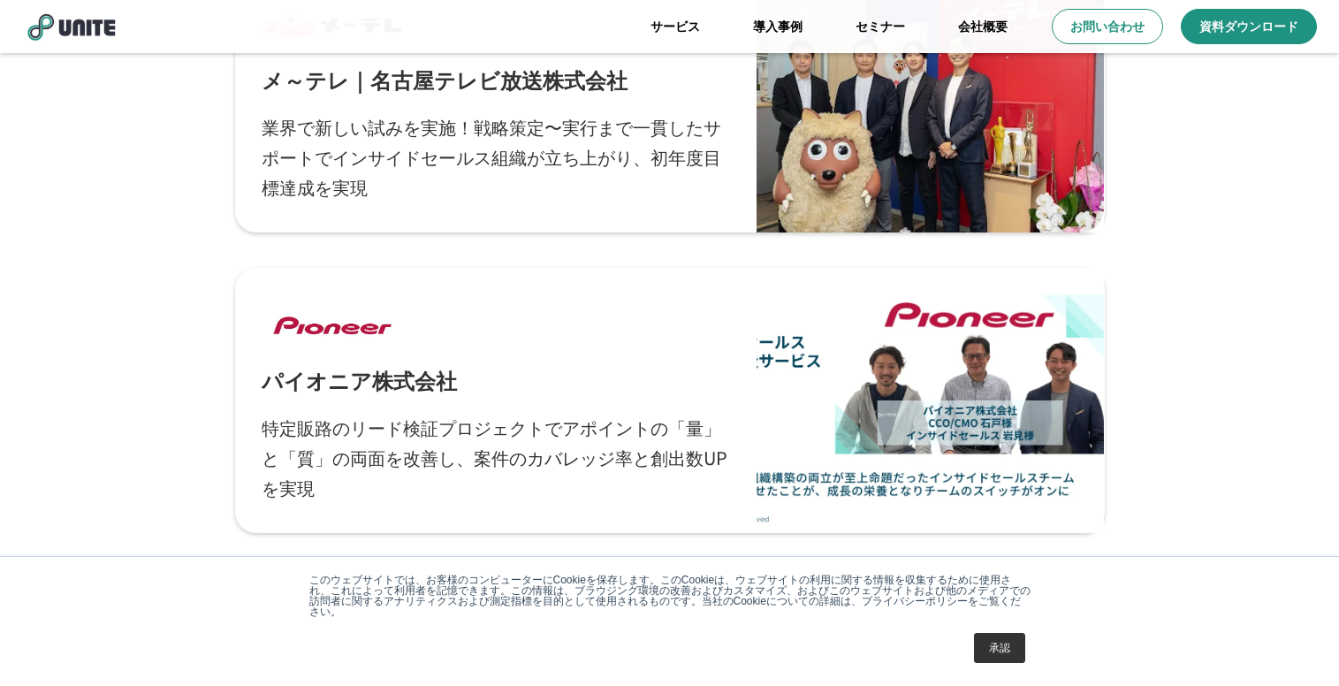
scroll to position [1560, 0]
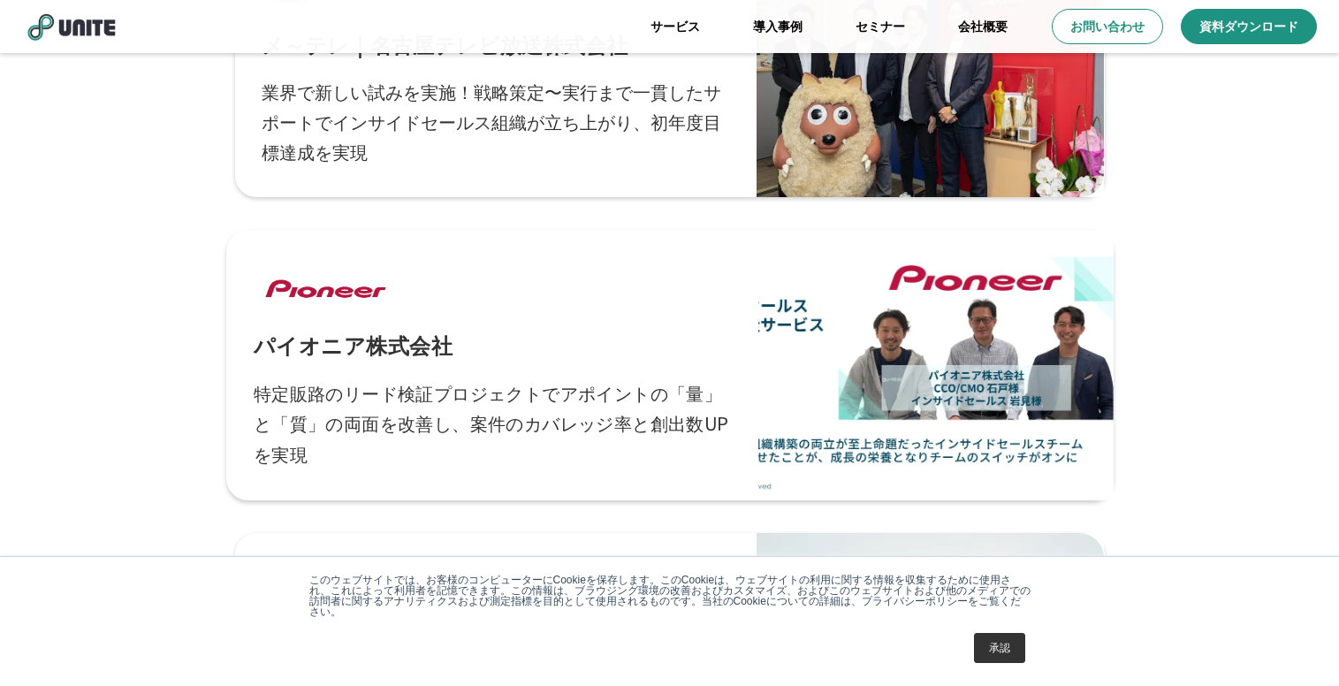
click at [248, 289] on link "パイオニア株式会社 特定販路のリード検証プロジェクトでアポイントの「量」と「質」の両面を改善し、案件のカバレッジ率と創出数UPを実現" at bounding box center [669, 365] width 887 height 270
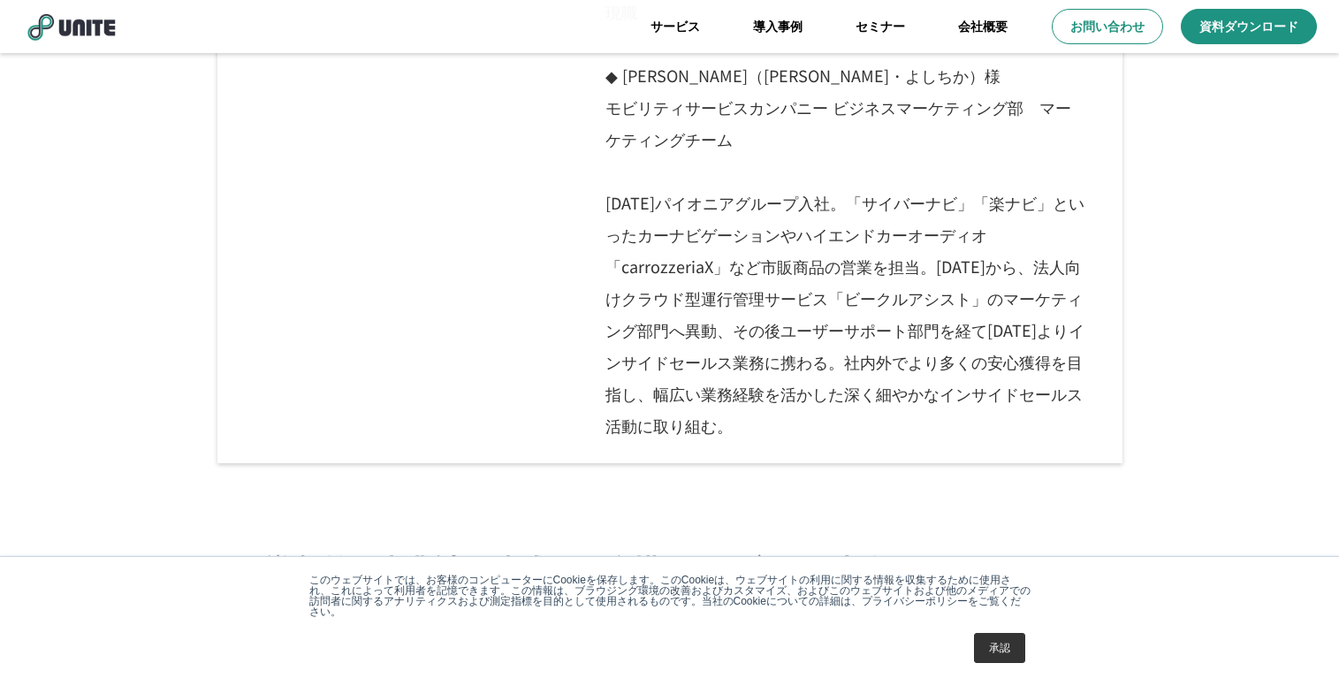
scroll to position [1289, 0]
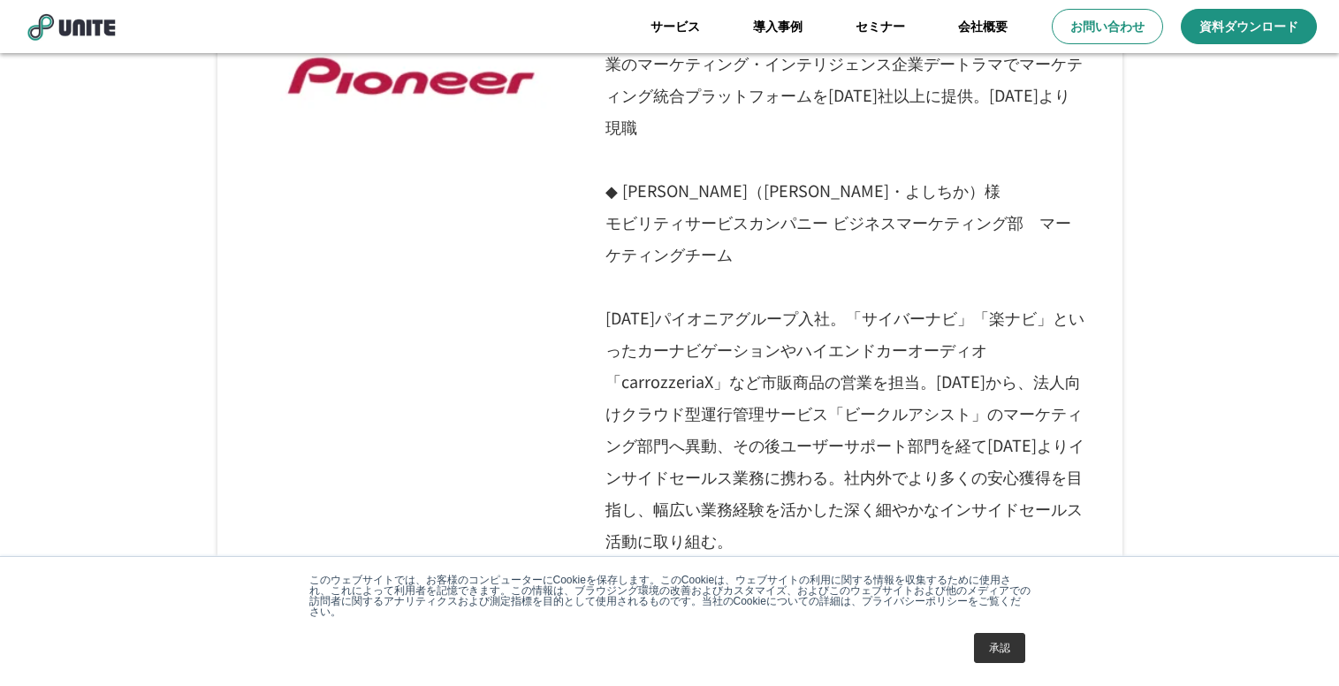
scroll to position [1560, 0]
